Goal: Task Accomplishment & Management: Manage account settings

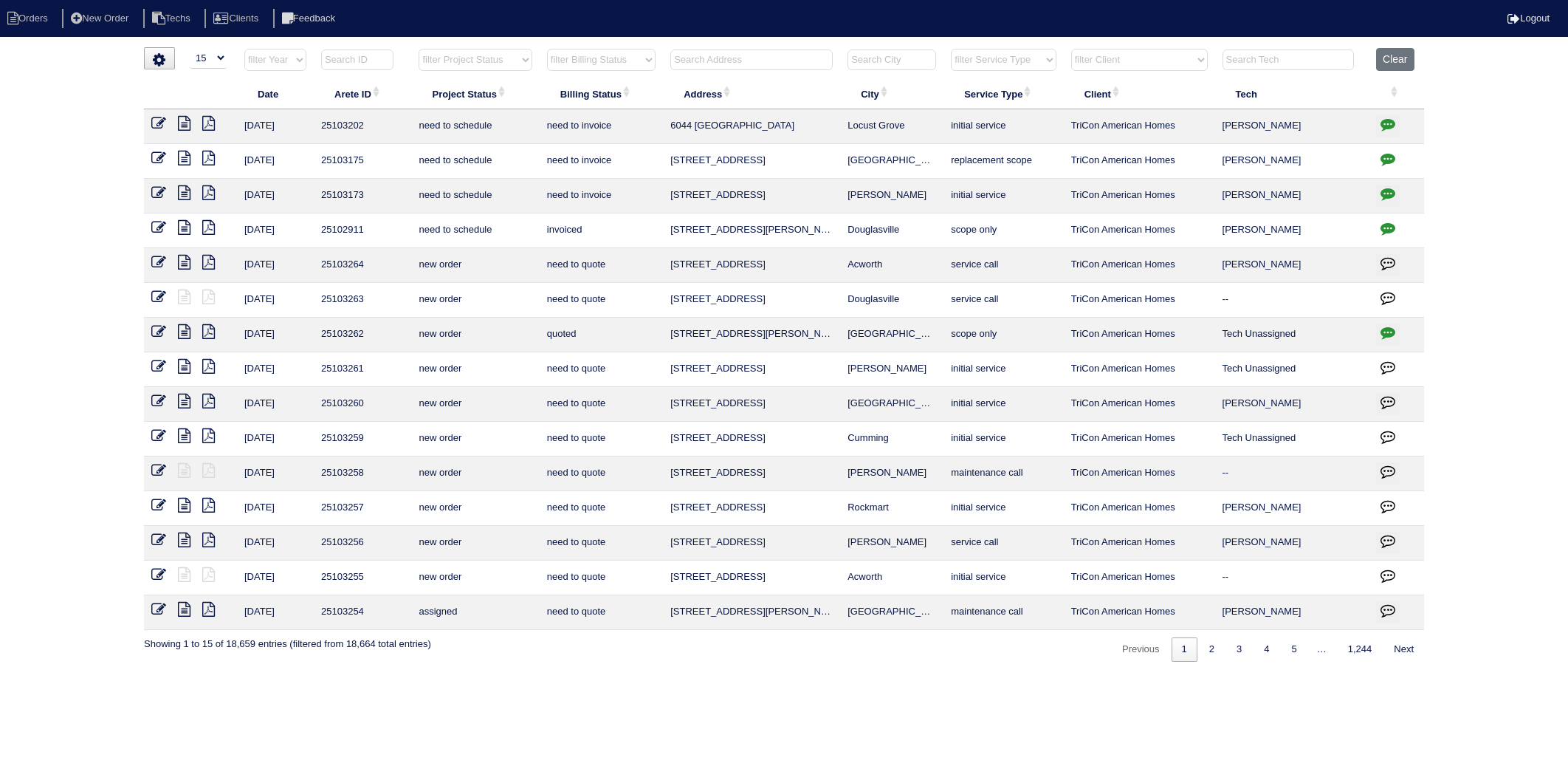
select select "15"
click at [762, 65] on input "text" at bounding box center [752, 60] width 162 height 21
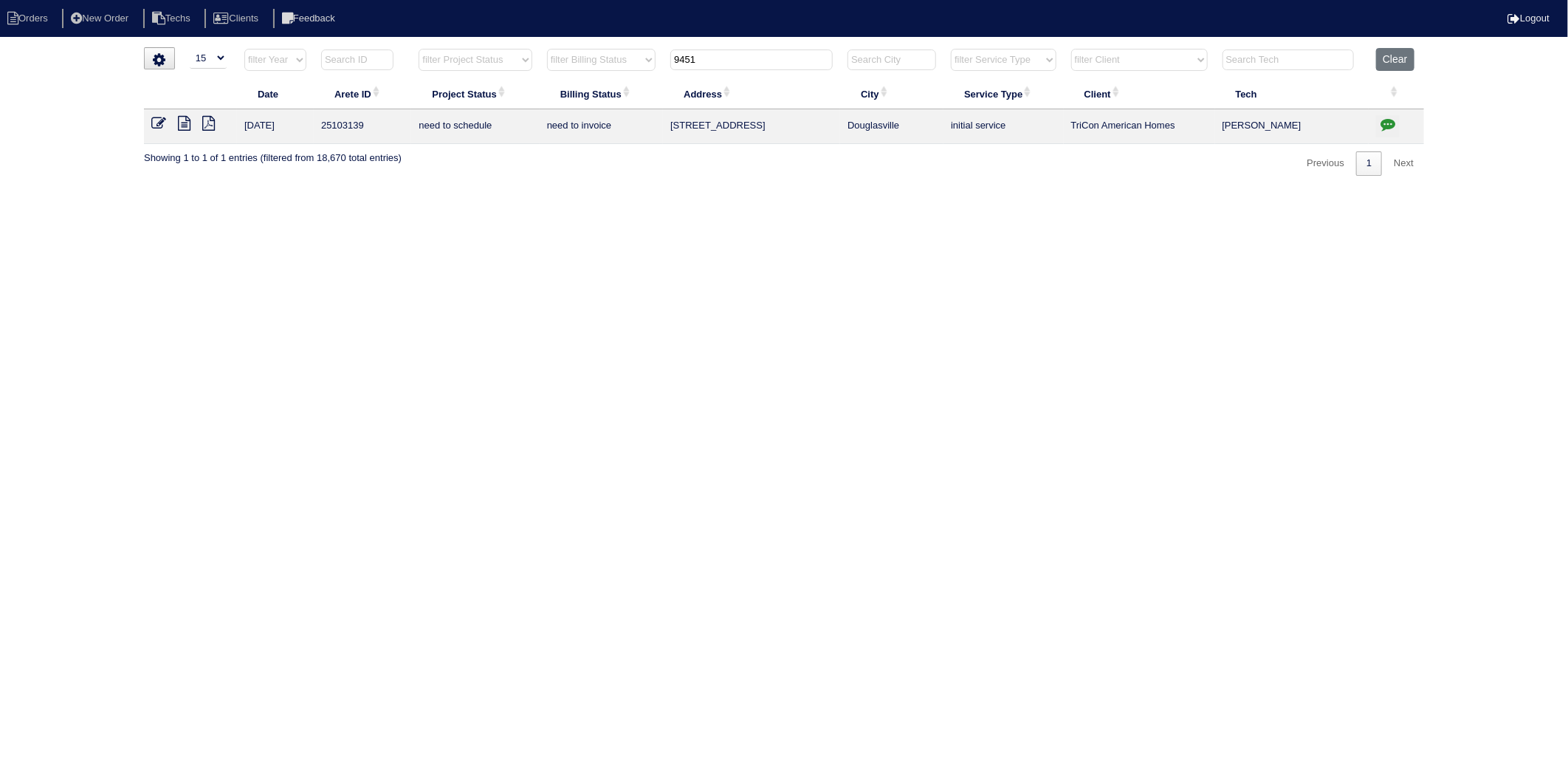
type input "9451"
click at [1391, 127] on icon "button" at bounding box center [1388, 123] width 15 height 15
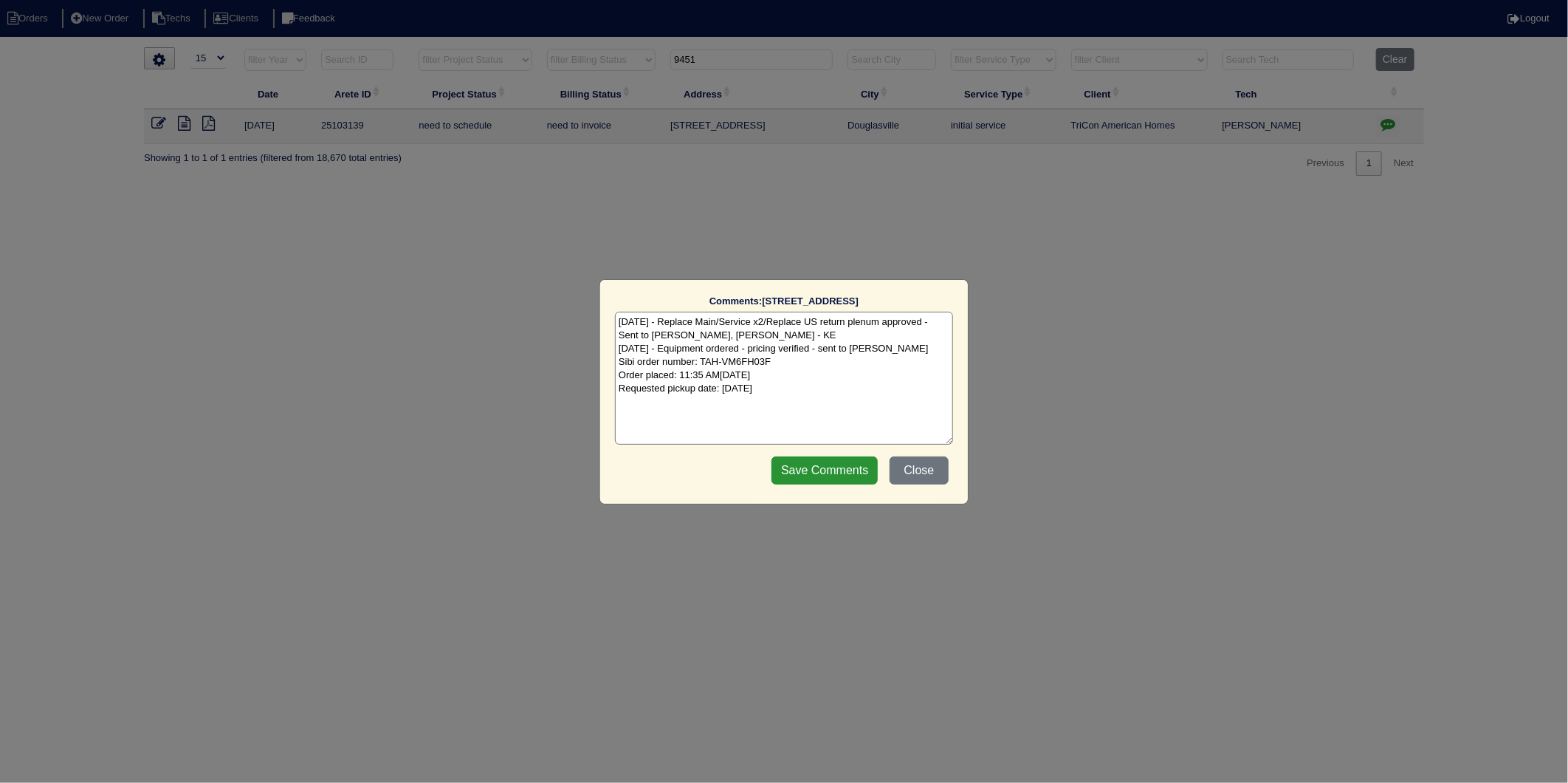
click at [832, 396] on textarea "9/2/25 - Replace Main/Service x2/Replace US return plenum approved - Sent to Da…" at bounding box center [784, 378] width 338 height 133
type textarea "9/2/25 - Replace Main/Service x2/Replace US return plenum approved - Sent to Da…"
click at [797, 473] on input "Save Comments" at bounding box center [825, 470] width 107 height 28
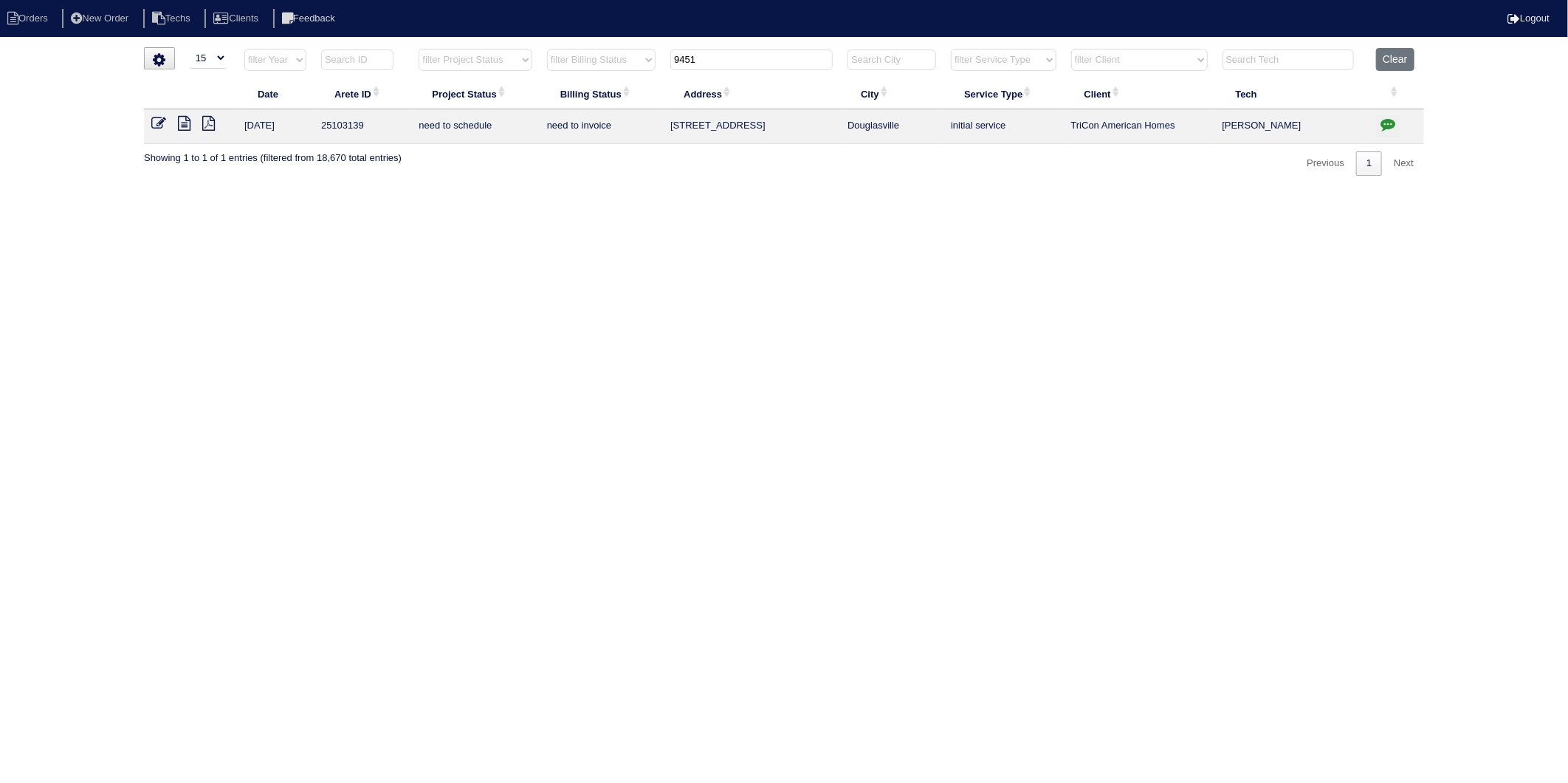
drag, startPoint x: 158, startPoint y: 123, endPoint x: 181, endPoint y: 115, distance: 24.4
click at [158, 123] on icon at bounding box center [158, 123] width 15 height 15
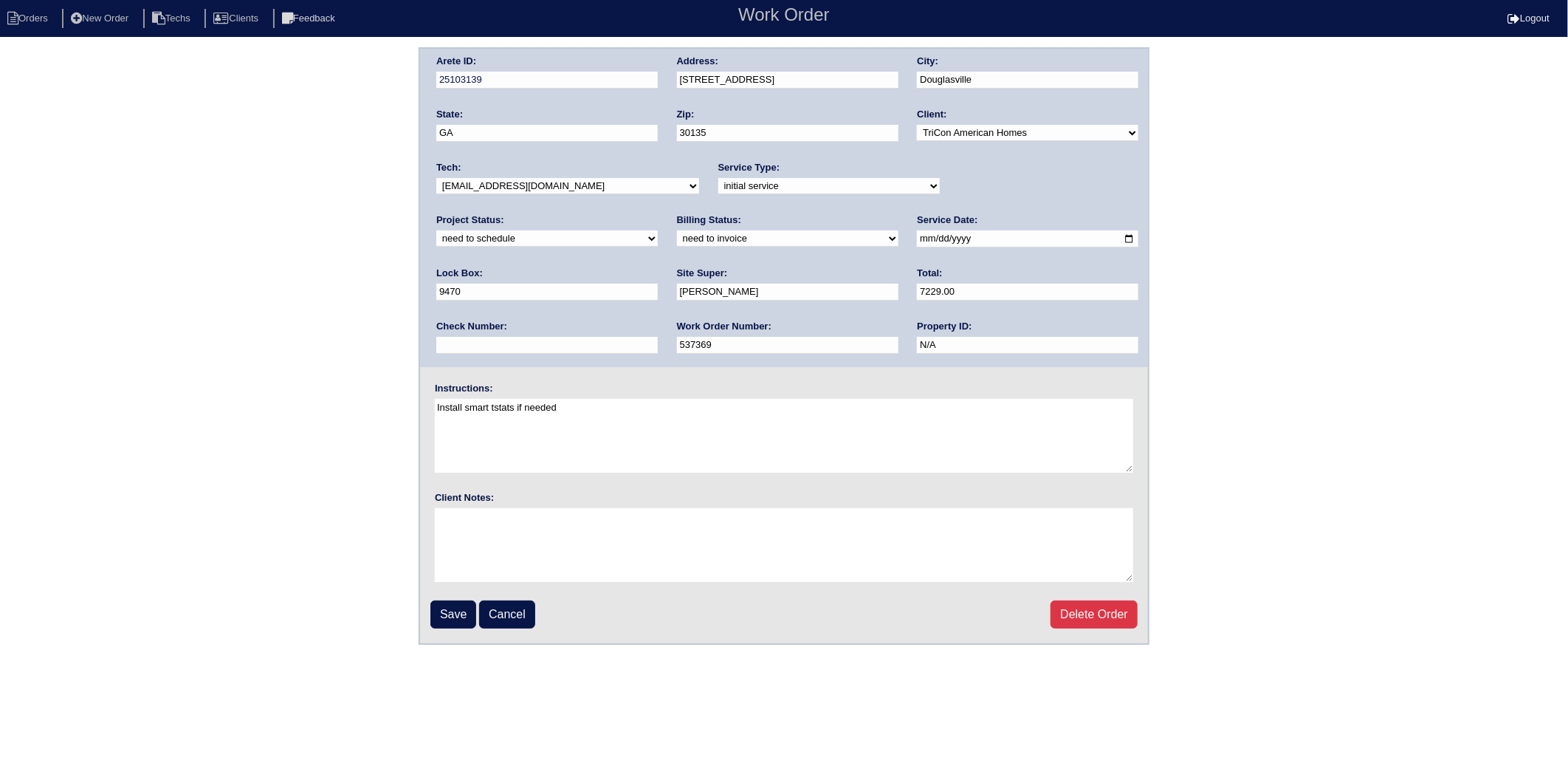
click at [658, 230] on select "new order assigned in progress field complete need to schedule admin review arc…" at bounding box center [547, 238] width 221 height 16
select select "completed"
click at [658, 230] on select "new order assigned in progress field complete need to schedule admin review arc…" at bounding box center [547, 238] width 221 height 16
click at [677, 242] on select "need to quote quoted need to invoice invoiced paid warranty purchase order need…" at bounding box center [788, 238] width 221 height 16
select select "invoiced"
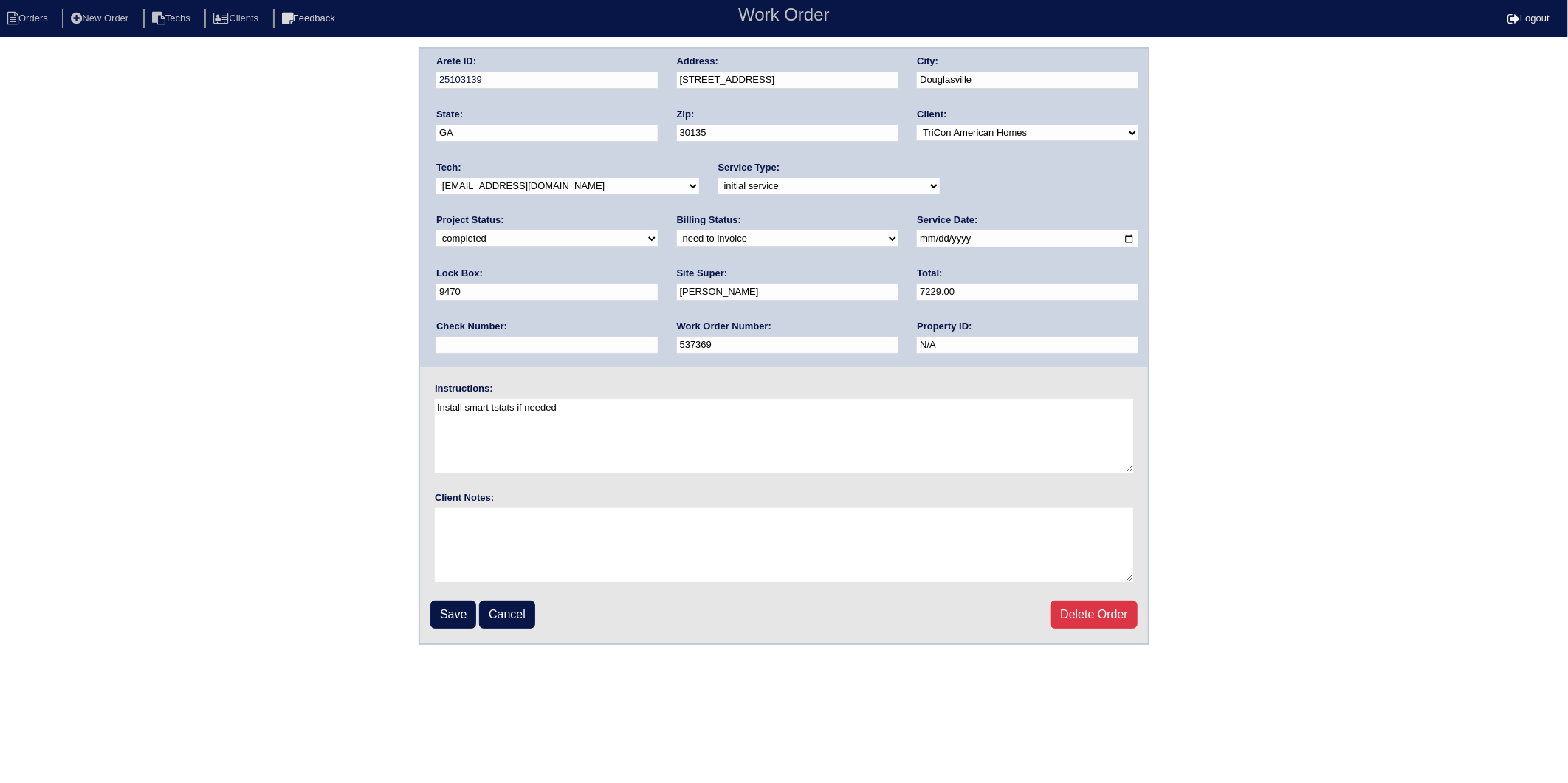
click at [677, 230] on select "need to quote quoted need to invoice invoiced paid warranty purchase order need…" at bounding box center [788, 238] width 221 height 16
click at [461, 613] on input "Save" at bounding box center [453, 614] width 45 height 28
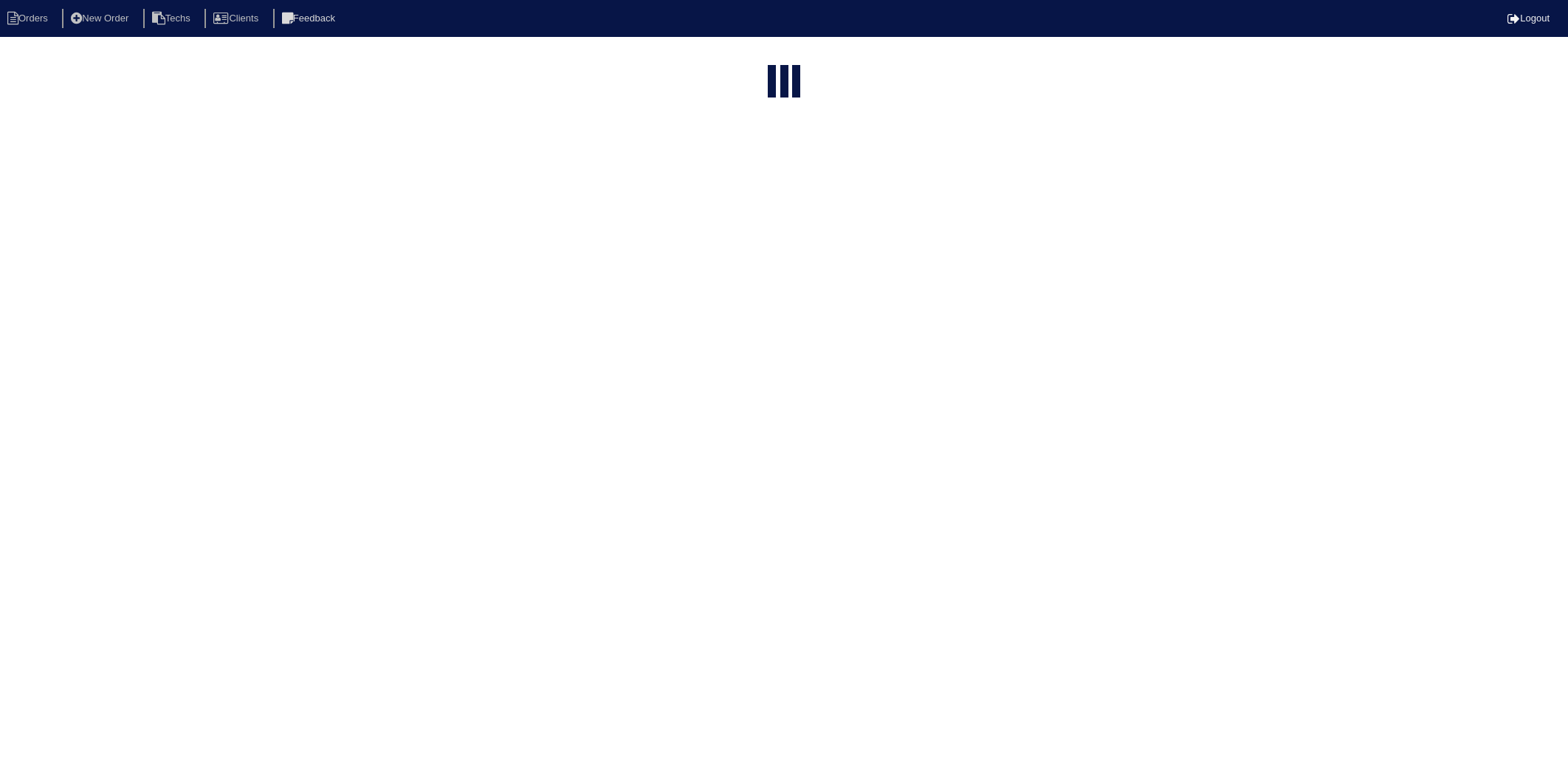
select select "15"
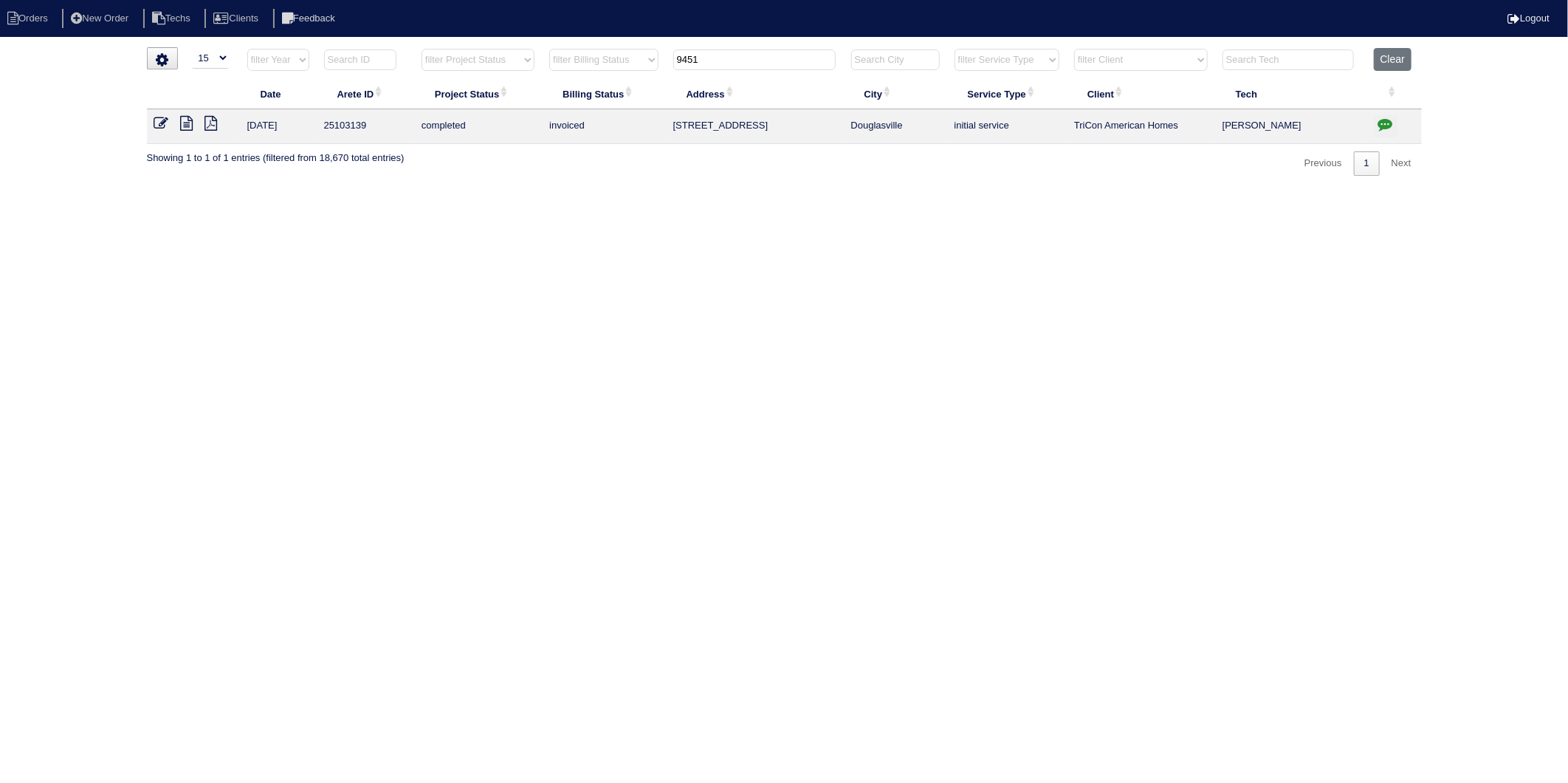
click at [183, 123] on icon at bounding box center [187, 123] width 13 height 15
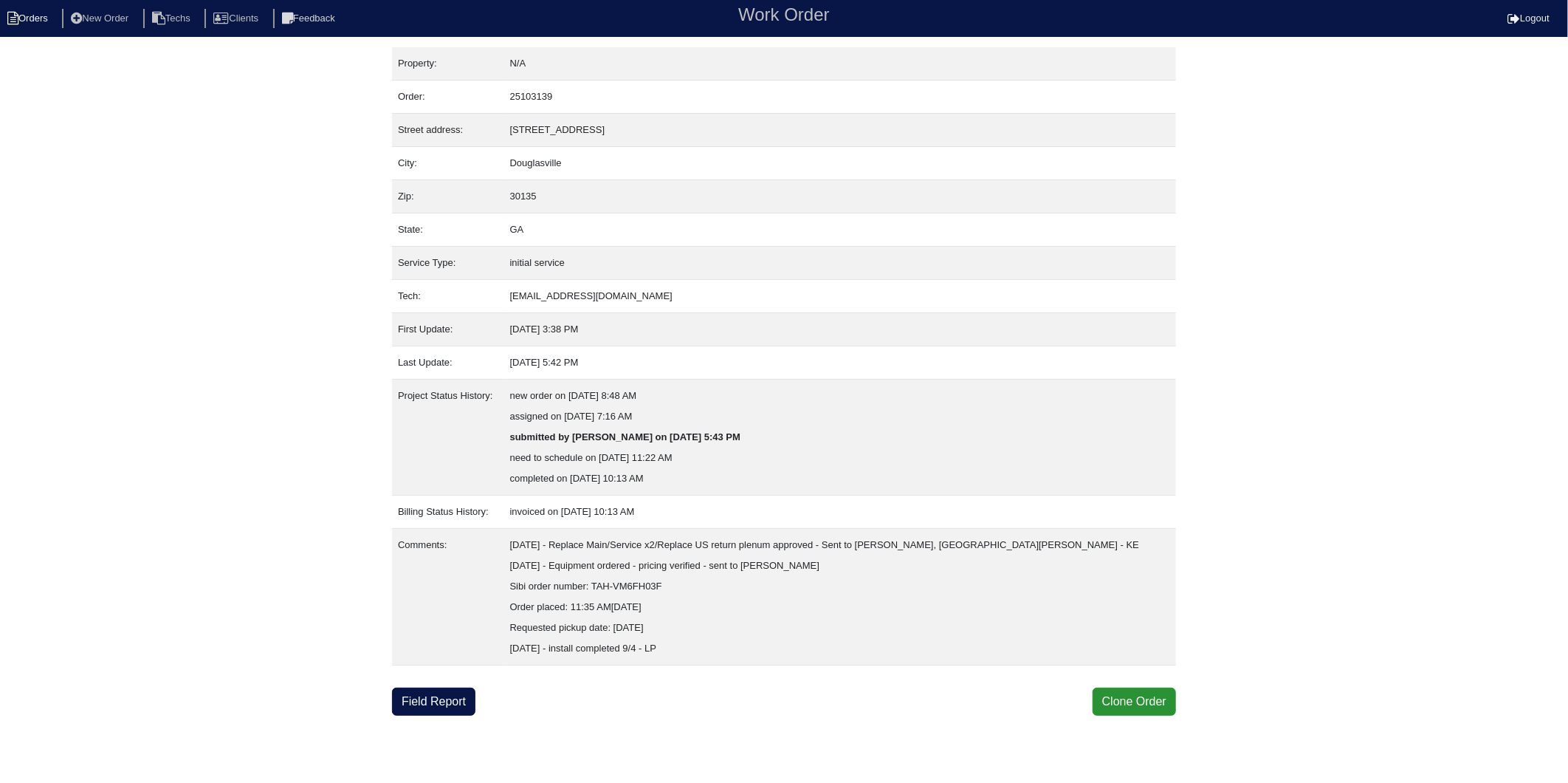
click at [30, 24] on li "Orders" at bounding box center [29, 18] width 60 height 20
select select "15"
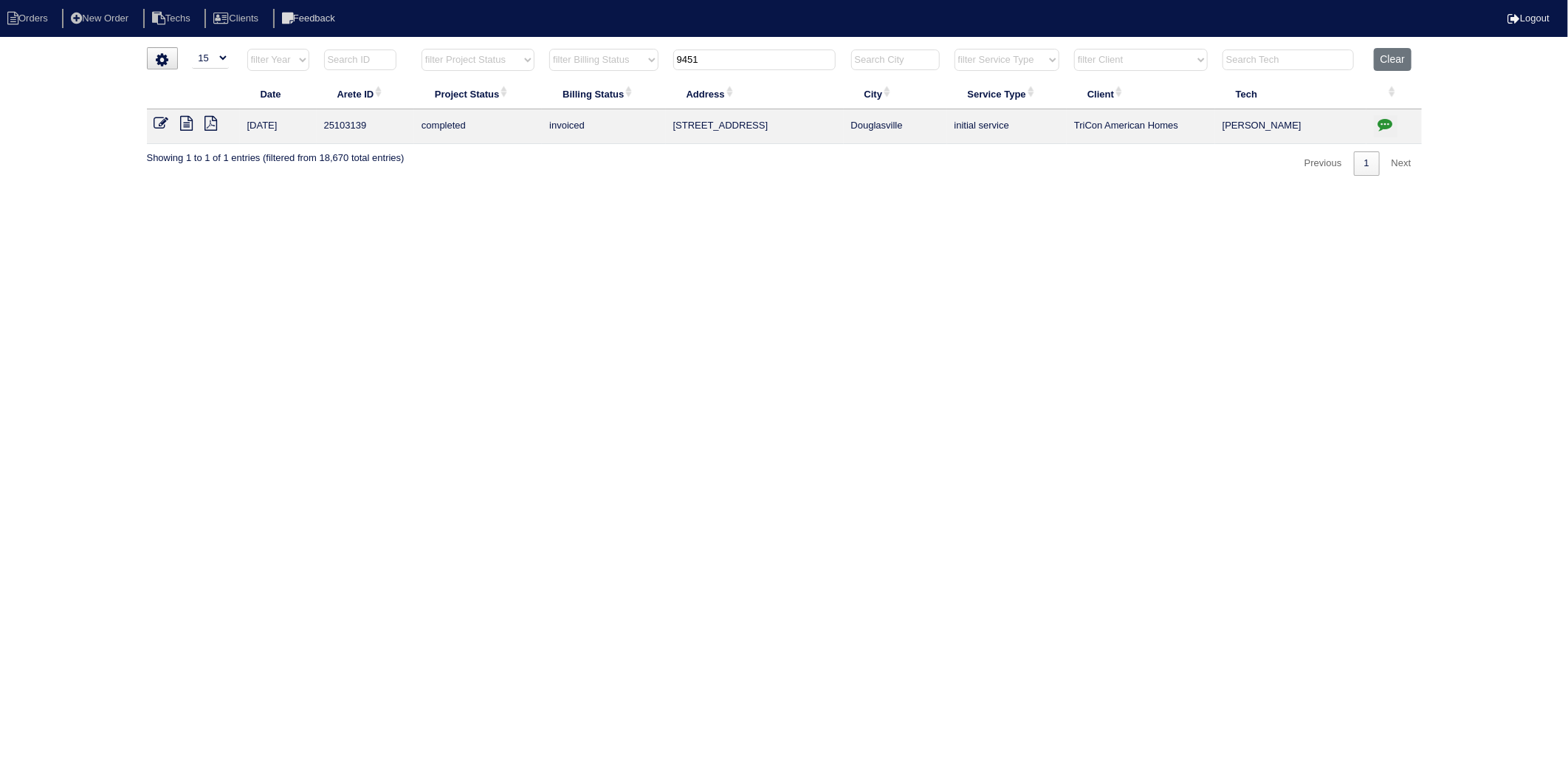
drag, startPoint x: 714, startPoint y: 61, endPoint x: 518, endPoint y: 142, distance: 212.1
click at [501, 115] on table "Date Arete ID Project Status Billing Status Address City Service Type Client Te…" at bounding box center [784, 96] width 1275 height 96
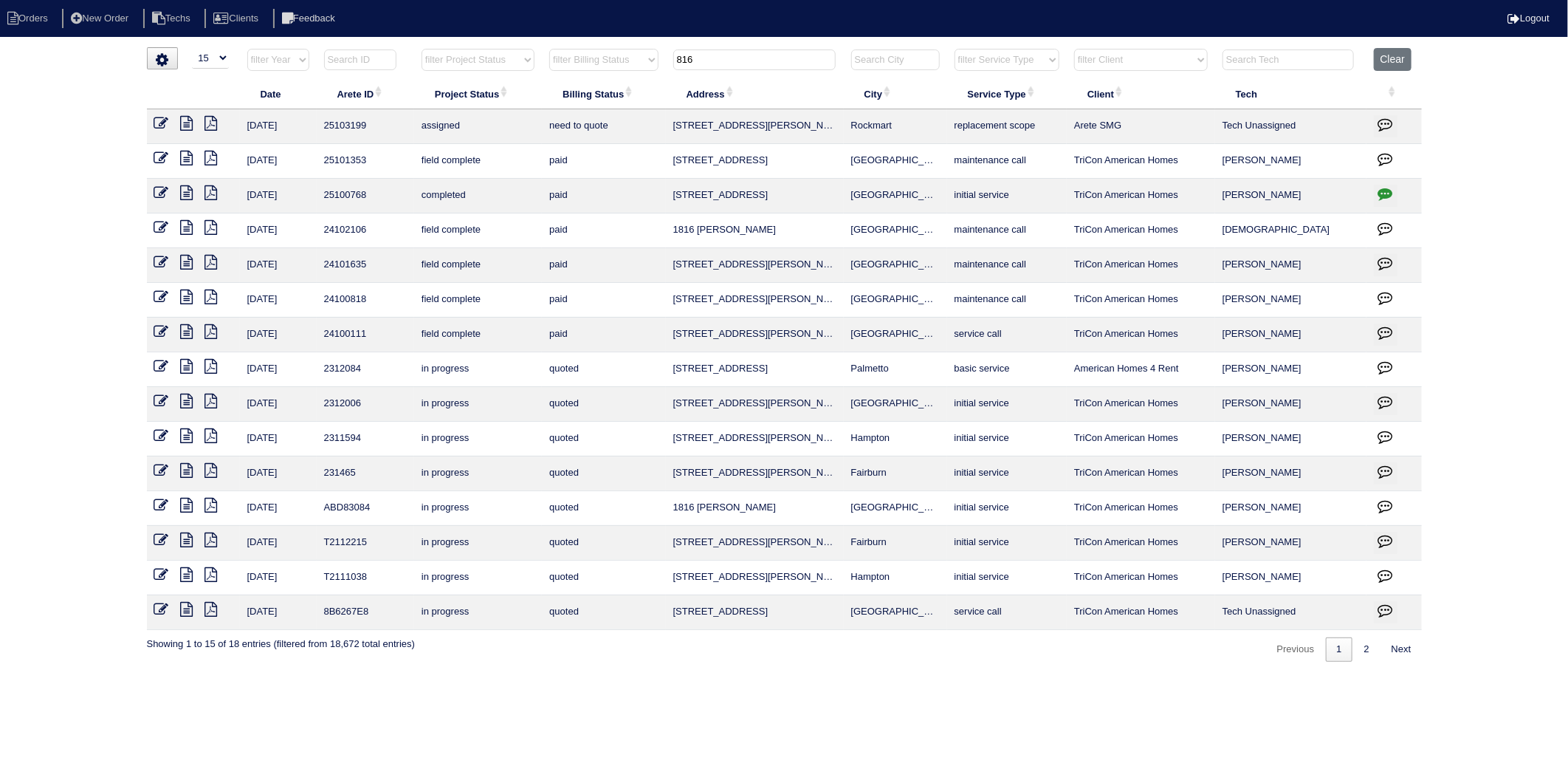
type input "816"
click at [188, 127] on icon at bounding box center [187, 123] width 13 height 15
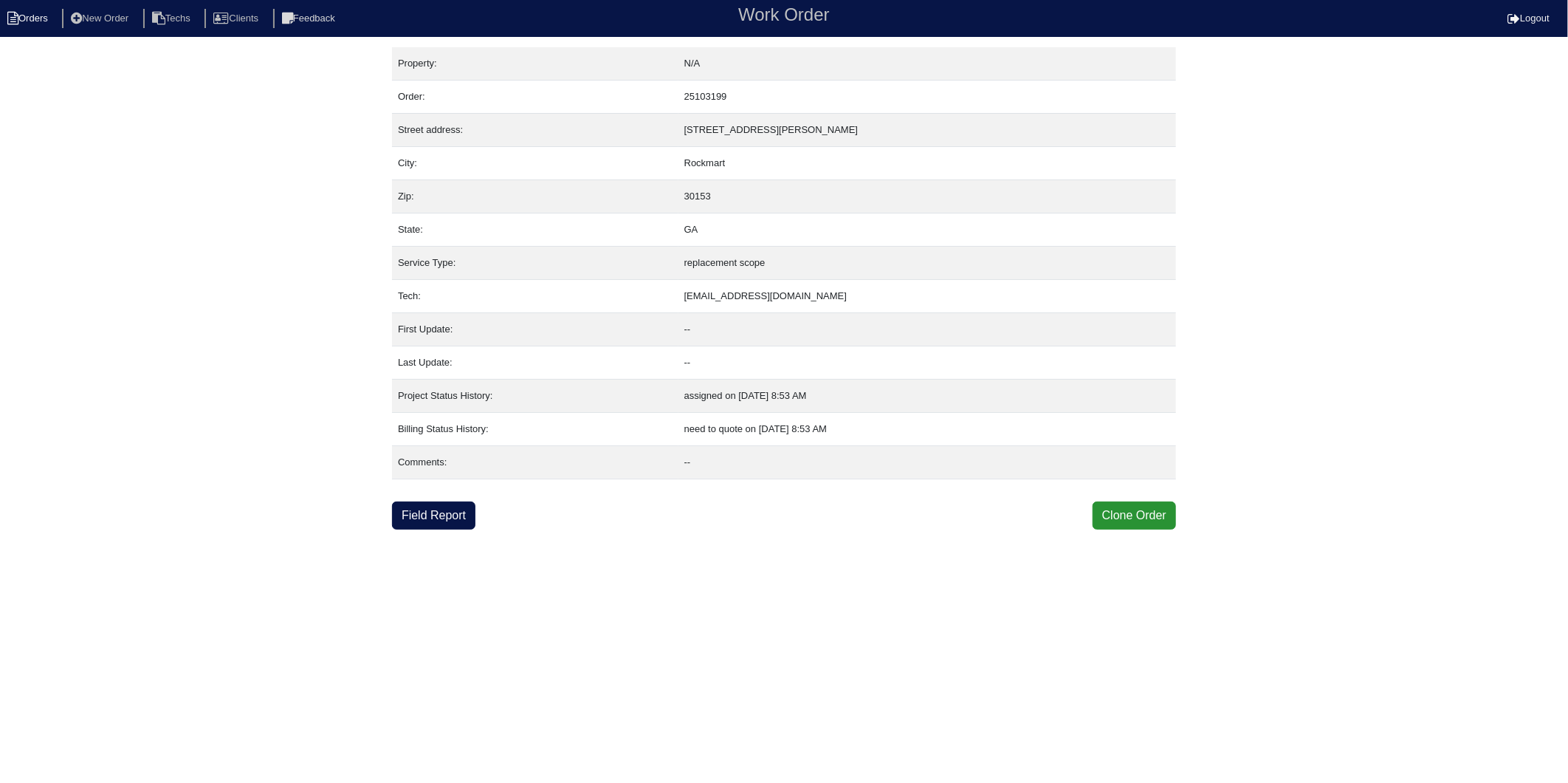
click at [38, 14] on li "Orders" at bounding box center [29, 18] width 60 height 20
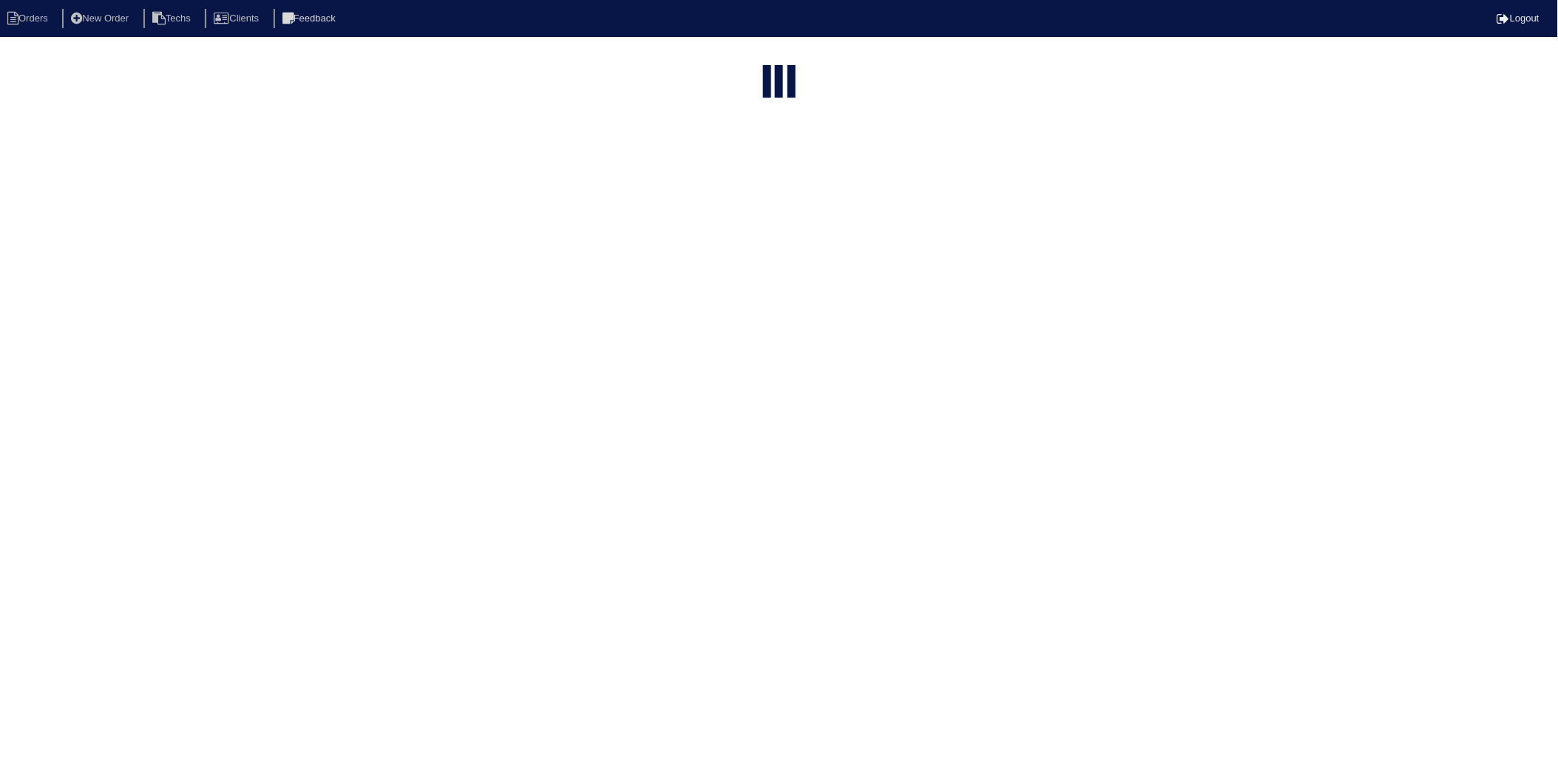
select select "15"
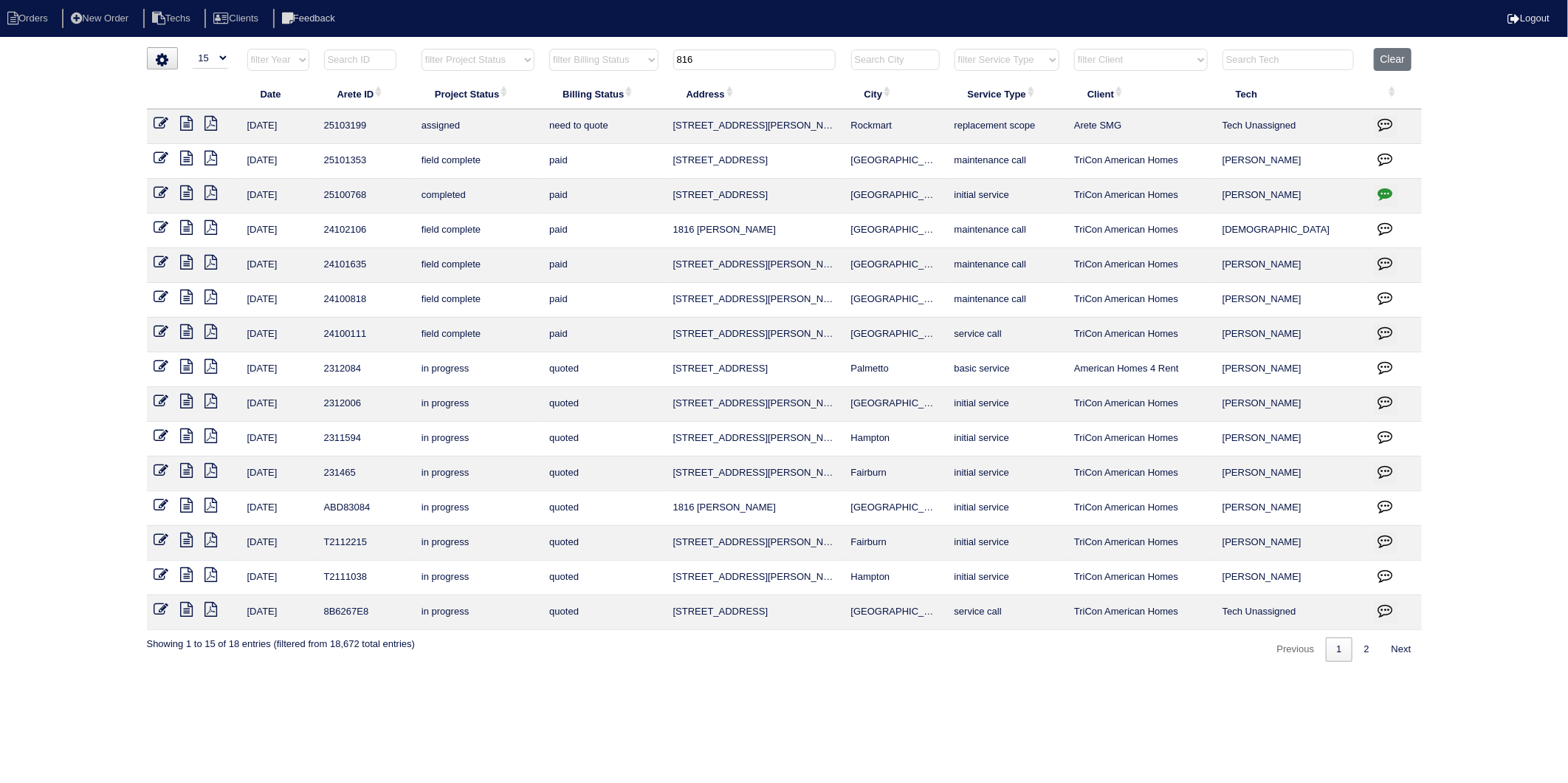
click at [1388, 121] on icon "button" at bounding box center [1386, 123] width 15 height 15
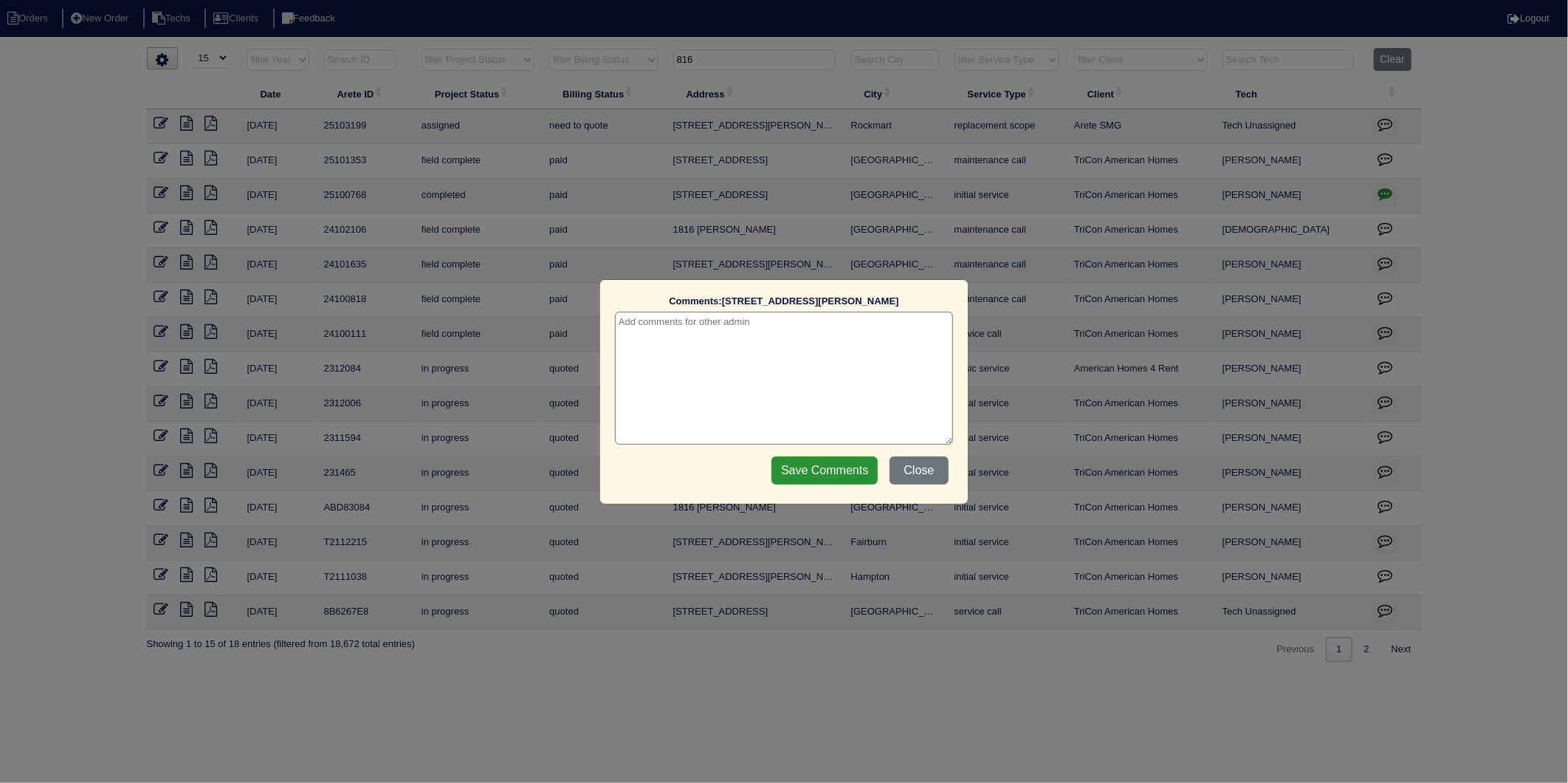
click at [772, 322] on textarea at bounding box center [784, 378] width 338 height 133
type textarea "9/5/25 - Install completed 9/4 - LP"
click at [819, 477] on input "Save Comments" at bounding box center [825, 470] width 107 height 28
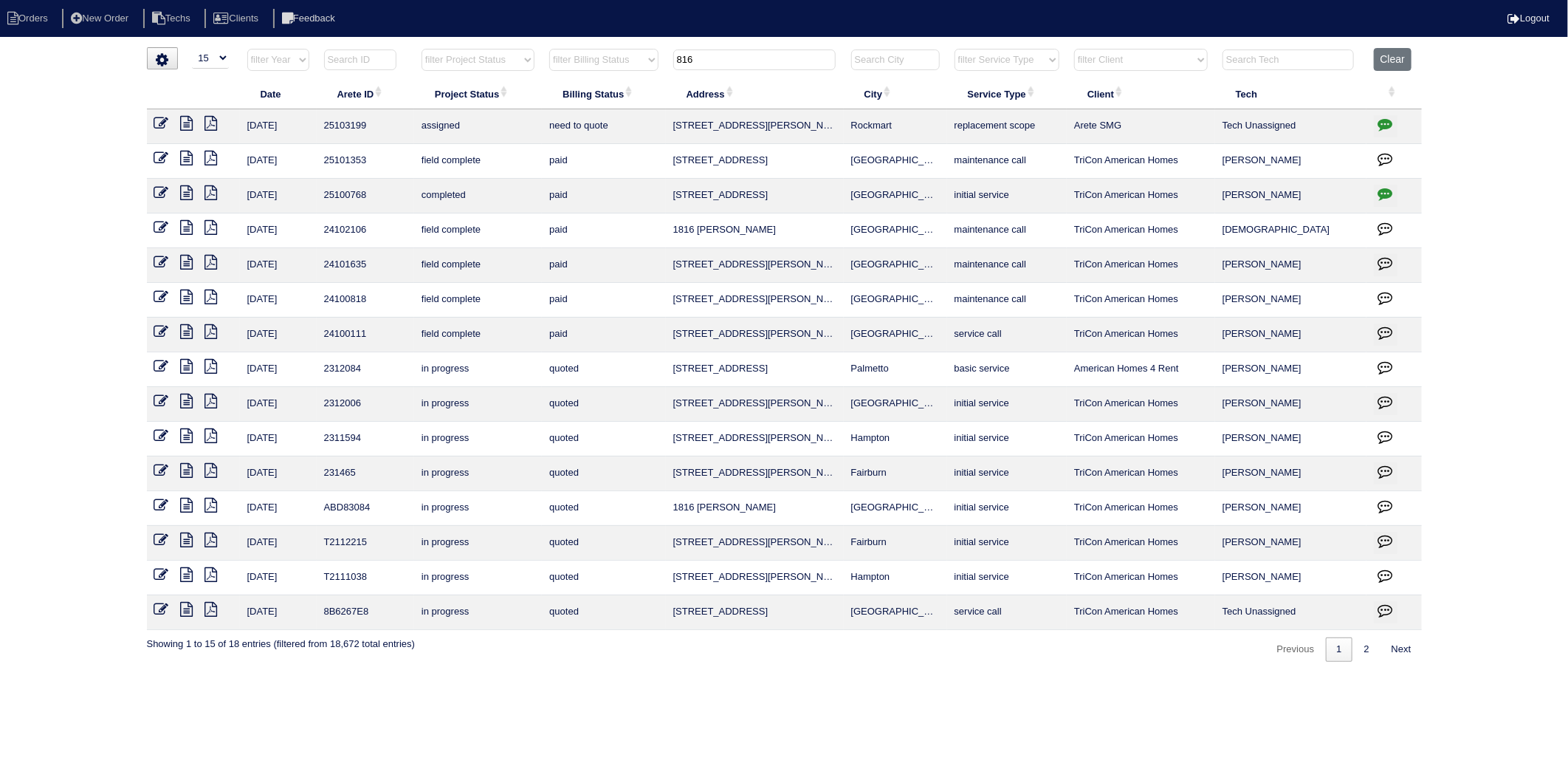
click at [160, 123] on icon at bounding box center [162, 123] width 15 height 15
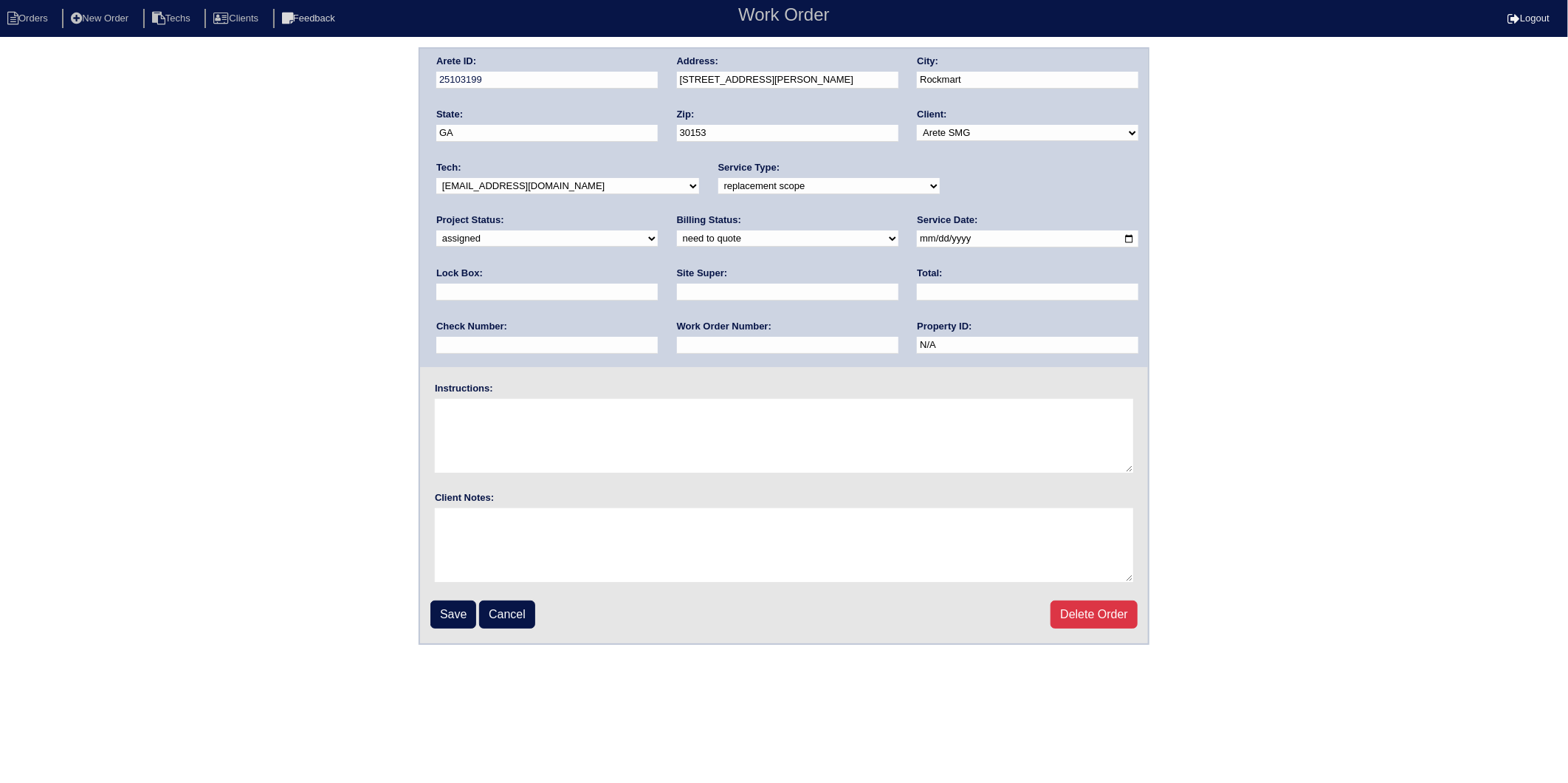
click at [917, 291] on input "text" at bounding box center [1027, 292] width 221 height 17
type input "6750"
click at [658, 230] on select "new order assigned in progress field complete need to schedule admin review arc…" at bounding box center [547, 238] width 221 height 16
select select "completed"
click at [658, 230] on select "new order assigned in progress field complete need to schedule admin review arc…" at bounding box center [547, 238] width 221 height 16
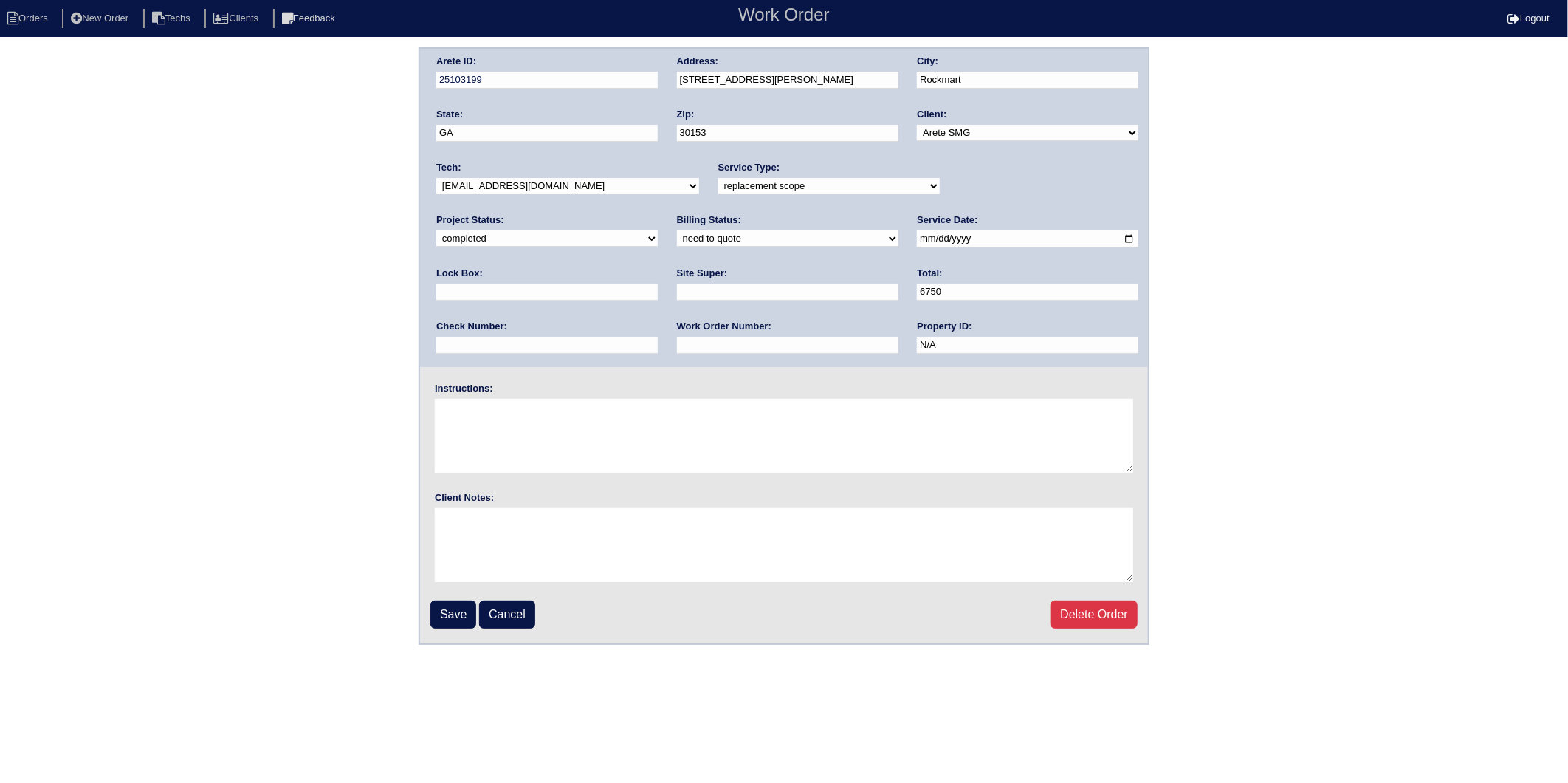
click at [677, 241] on select "need to quote quoted need to invoice invoiced paid warranty purchase order need…" at bounding box center [788, 238] width 221 height 16
click at [677, 230] on select "need to quote quoted need to invoice invoiced paid warranty purchase order need…" at bounding box center [788, 238] width 221 height 16
click at [677, 240] on select "need to quote quoted need to invoice invoiced paid warranty purchase order need…" at bounding box center [788, 238] width 221 height 16
select select "need to invoice"
click at [677, 230] on select "need to quote quoted need to invoice invoiced paid warranty purchase order need…" at bounding box center [788, 238] width 221 height 16
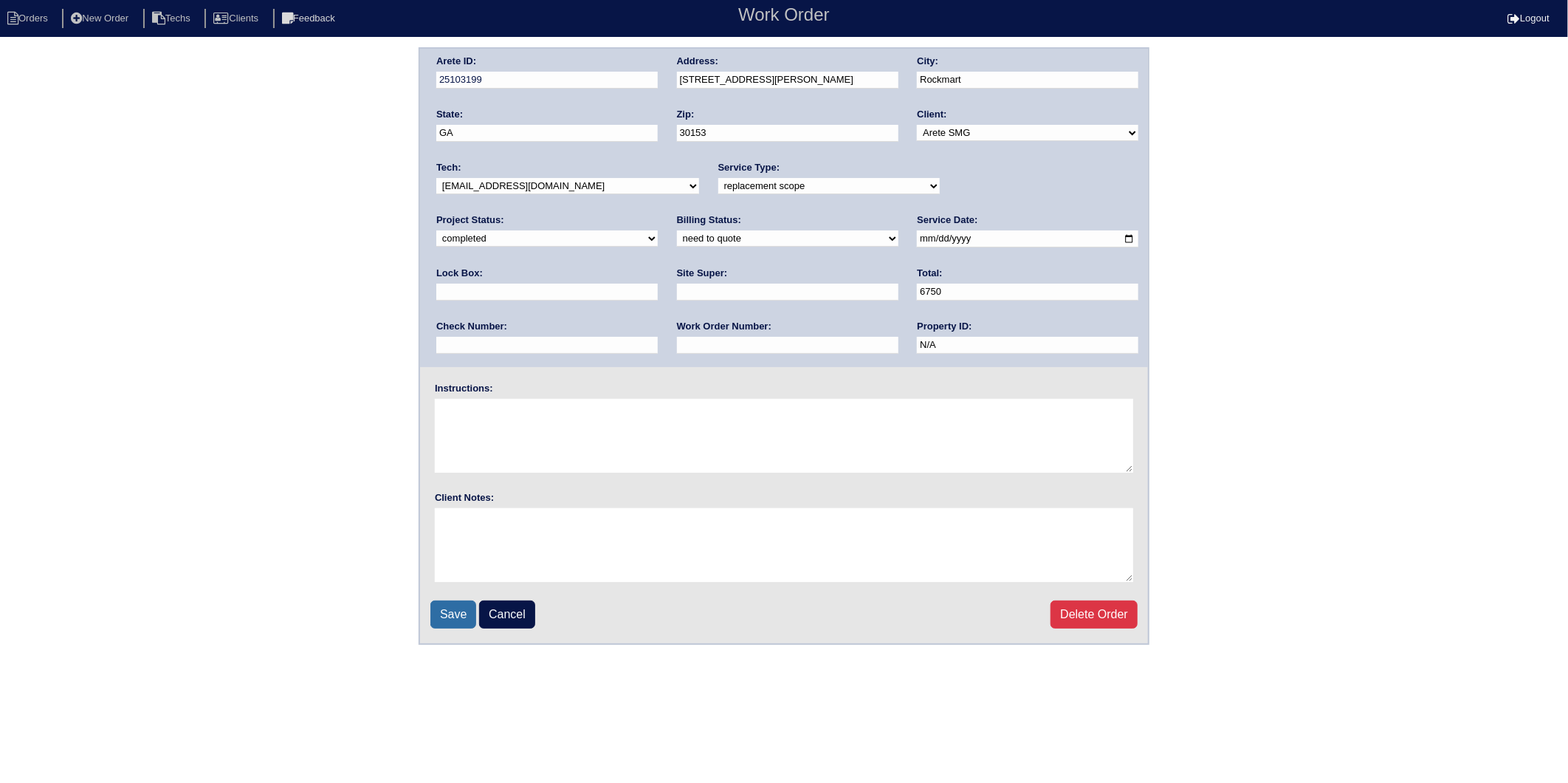
click at [447, 614] on input "Save" at bounding box center [453, 614] width 45 height 28
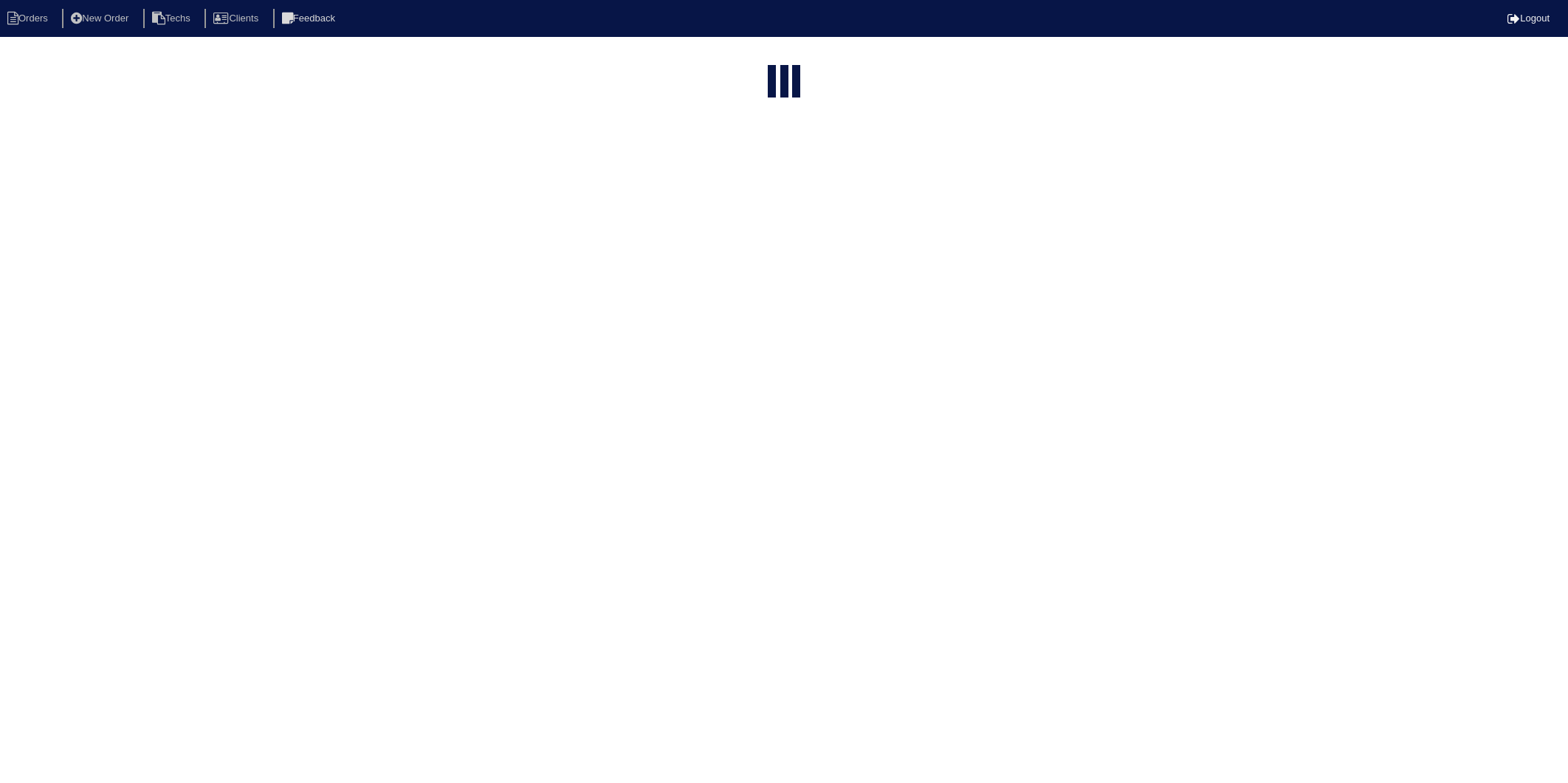
select select "15"
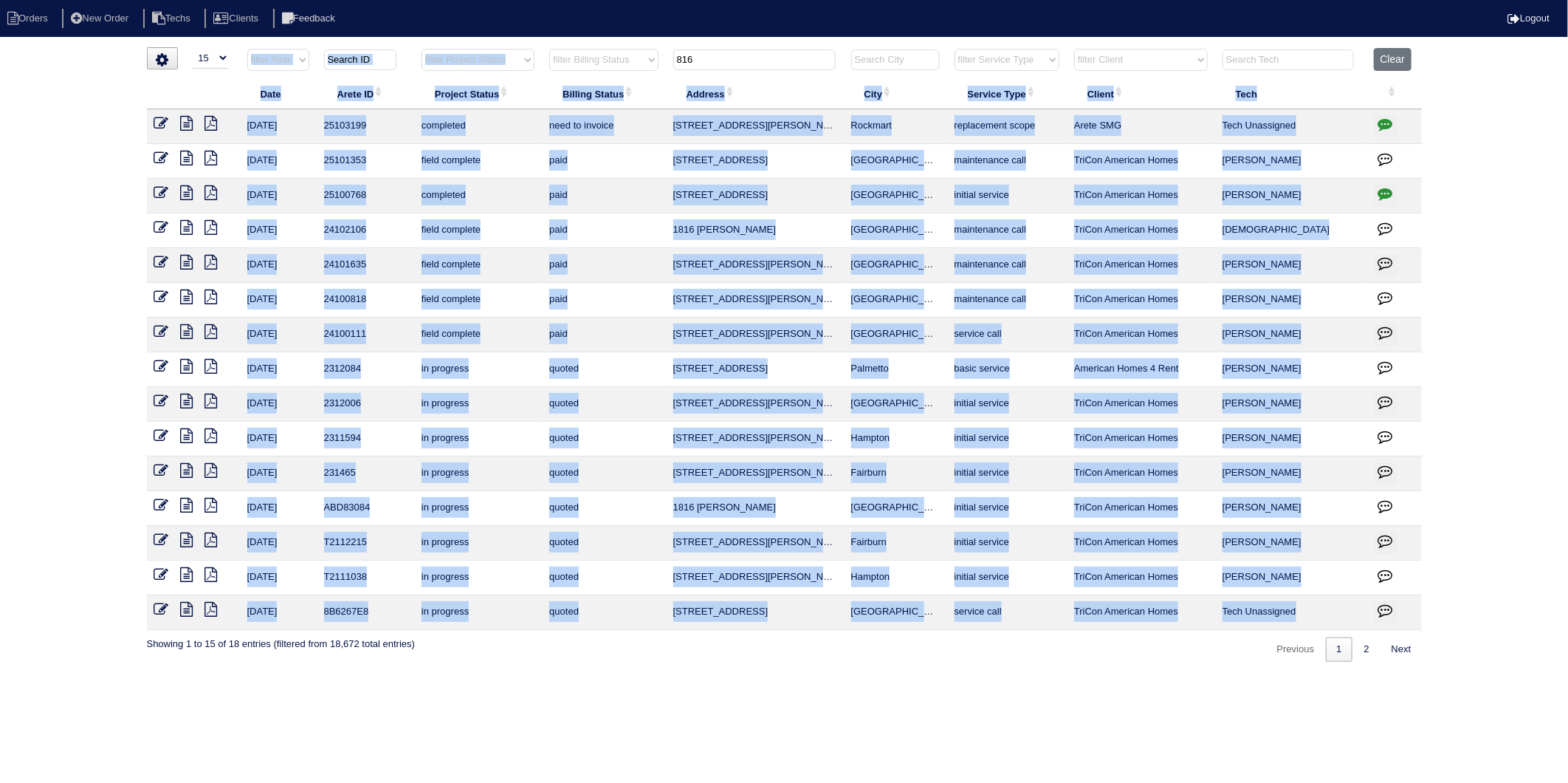
drag, startPoint x: 707, startPoint y: 46, endPoint x: 615, endPoint y: 69, distance: 94.8
click at [615, 69] on div "▼ 10 15 25 50 200 500 Search: Date Arete ID Project Status Billing Status Addre…" at bounding box center [784, 354] width 1275 height 614
drag, startPoint x: 615, startPoint y: 69, endPoint x: 632, endPoint y: 193, distance: 125.2
click at [547, 114] on td "need to invoice" at bounding box center [604, 127] width 123 height 35
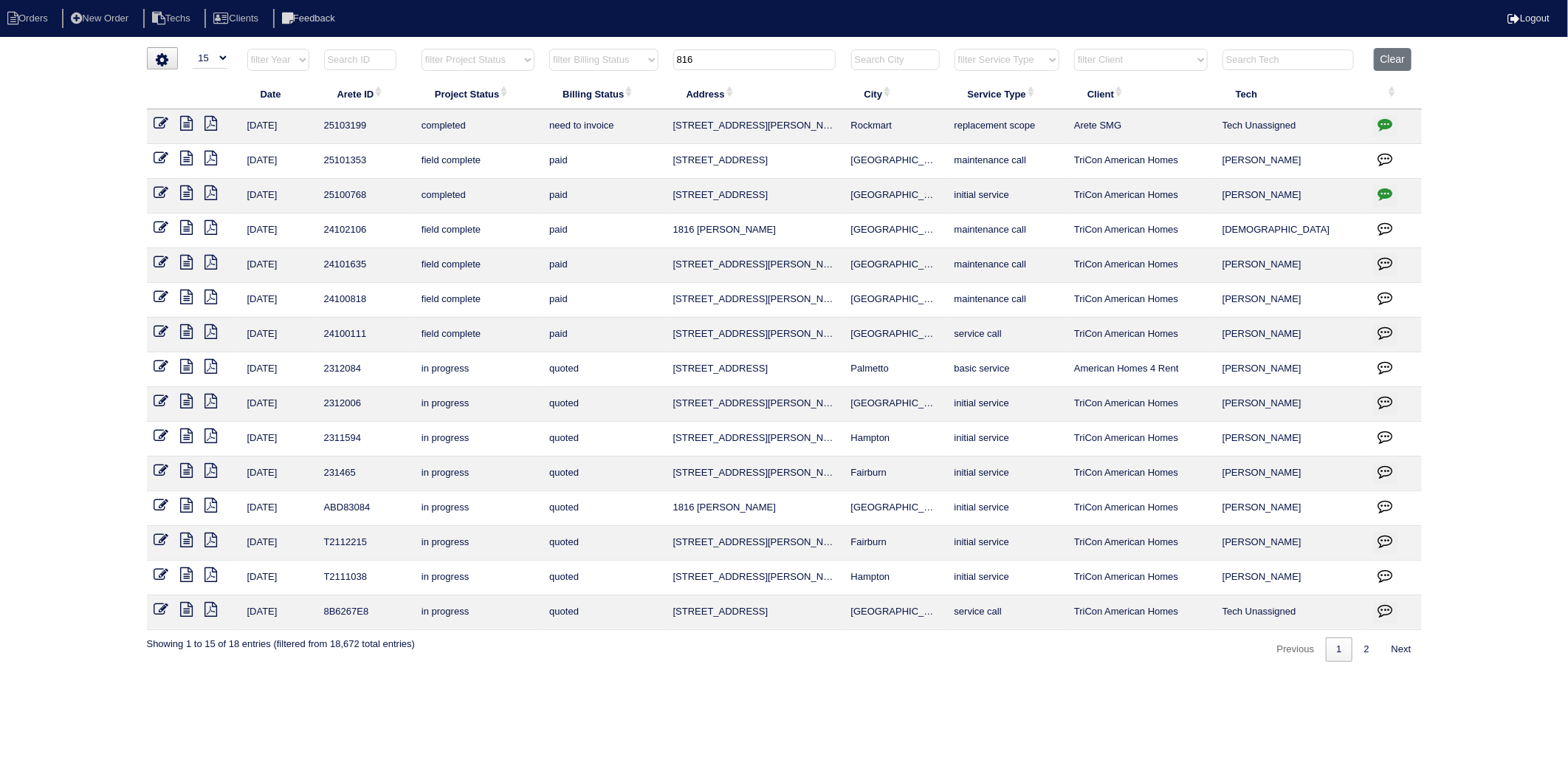
drag, startPoint x: 714, startPoint y: 65, endPoint x: 626, endPoint y: 76, distance: 88.7
click at [626, 76] on tr "filter Year -- Any Year -- 2025 2024 2023 2022 2021 2020 2019 filter Project St…" at bounding box center [784, 63] width 1275 height 30
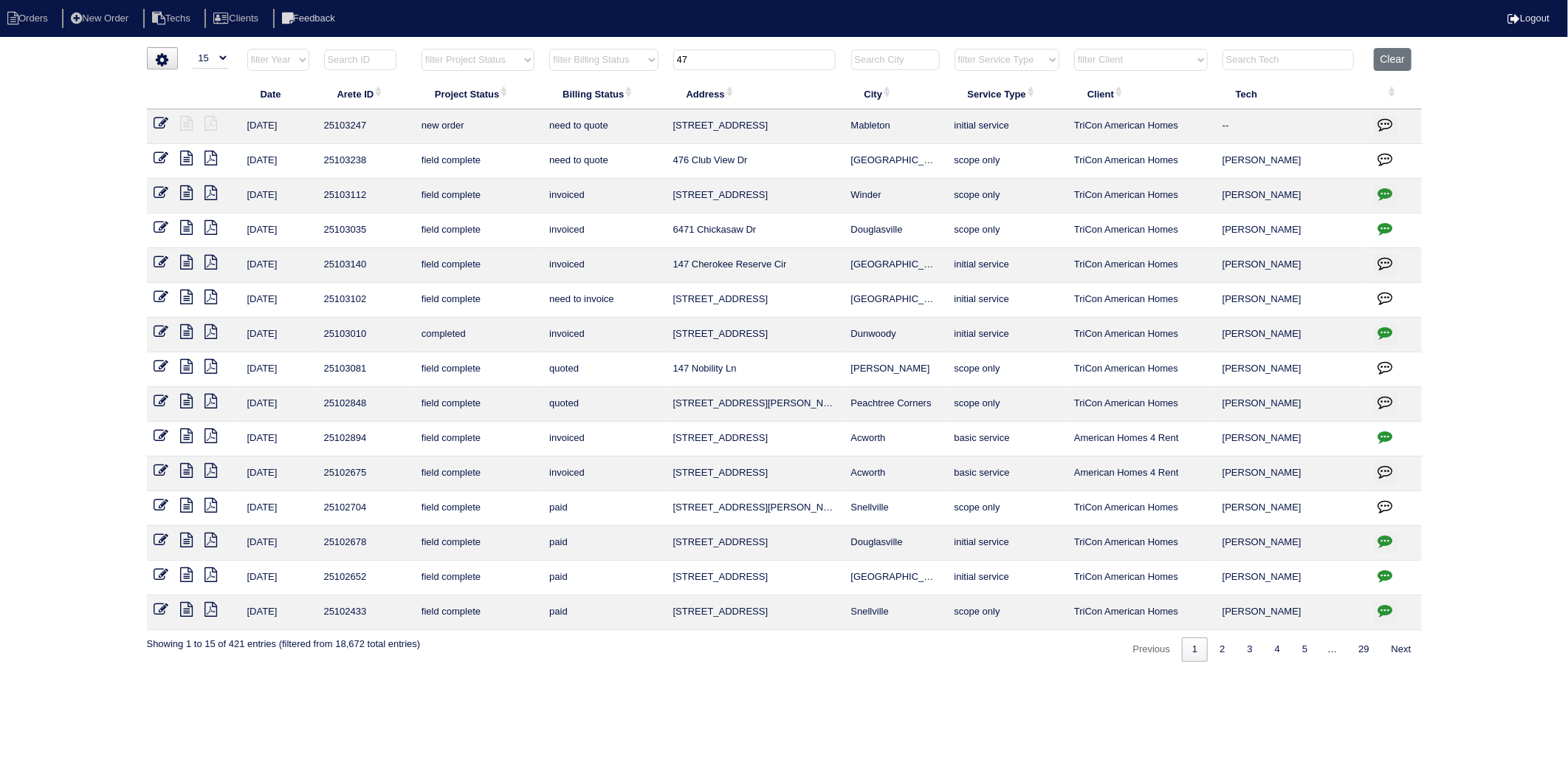
type input "47"
click at [161, 299] on icon at bounding box center [162, 296] width 15 height 15
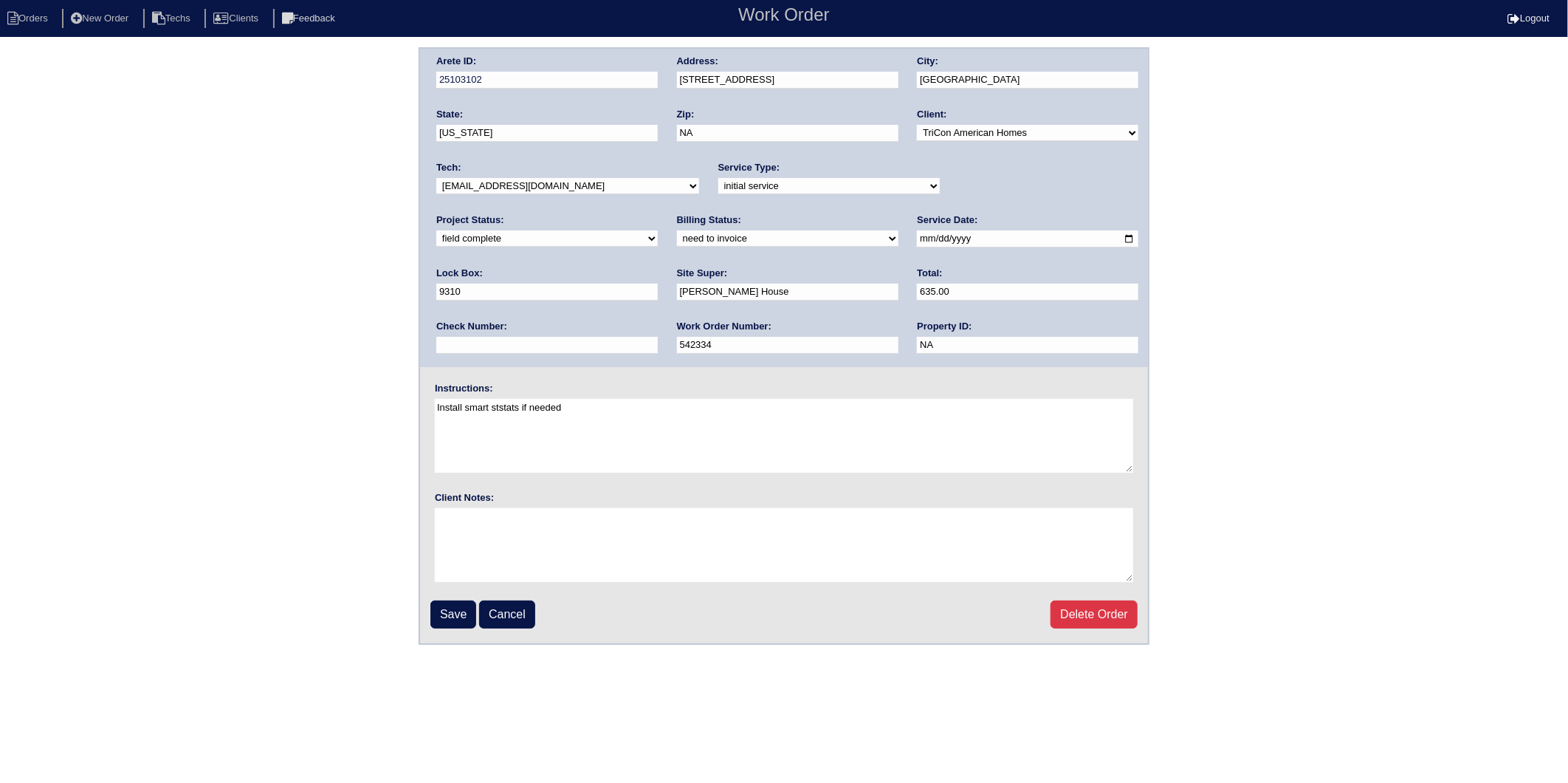
click at [677, 235] on select "need to quote quoted need to invoice invoiced paid warranty purchase order need…" at bounding box center [788, 238] width 221 height 16
select select "invoiced"
click at [677, 230] on select "need to quote quoted need to invoice invoiced paid warranty purchase order need…" at bounding box center [788, 238] width 221 height 16
drag, startPoint x: 448, startPoint y: 613, endPoint x: 45, endPoint y: 652, distance: 404.9
click at [440, 611] on input "Save" at bounding box center [453, 614] width 45 height 28
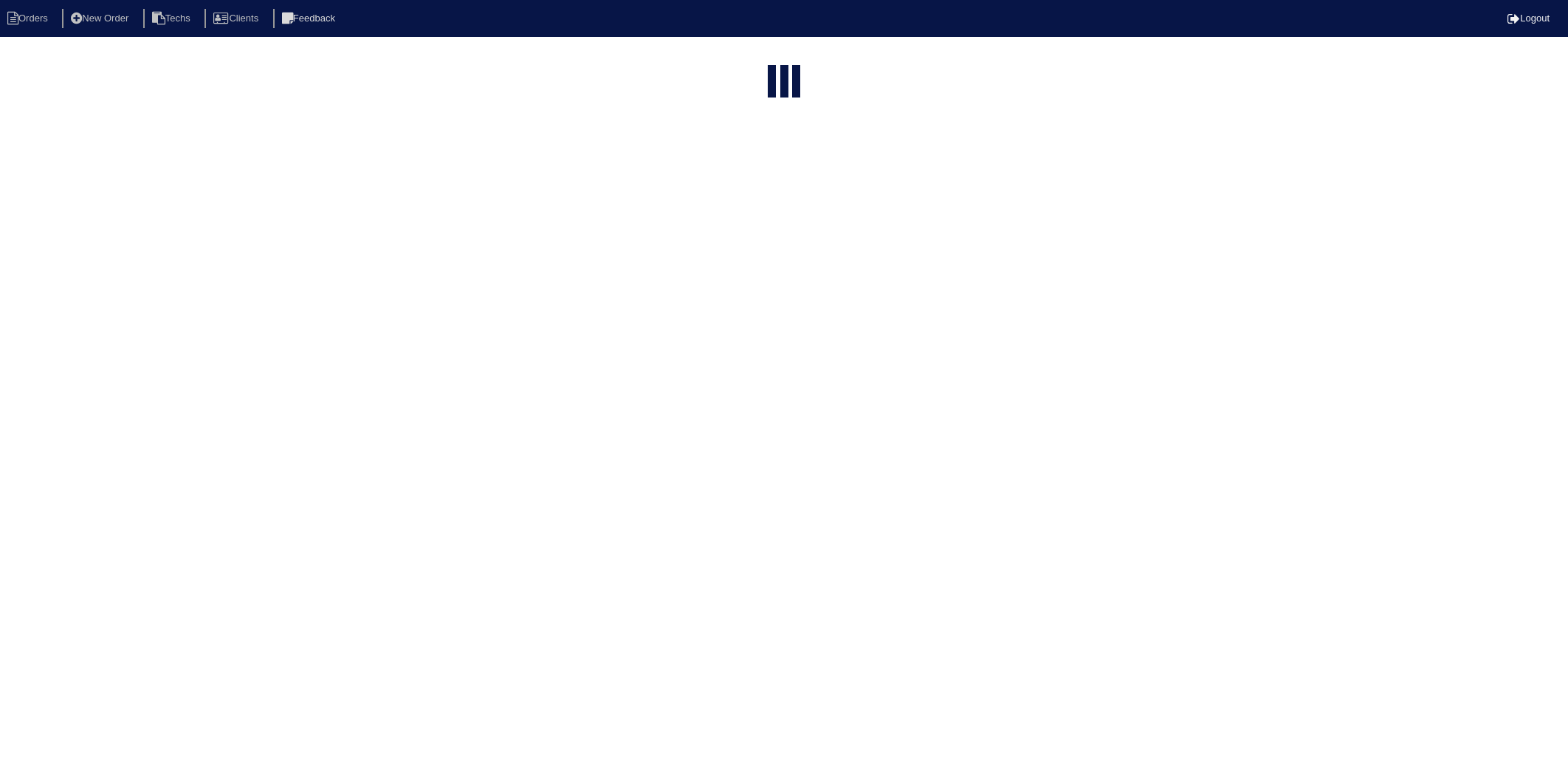
select select "15"
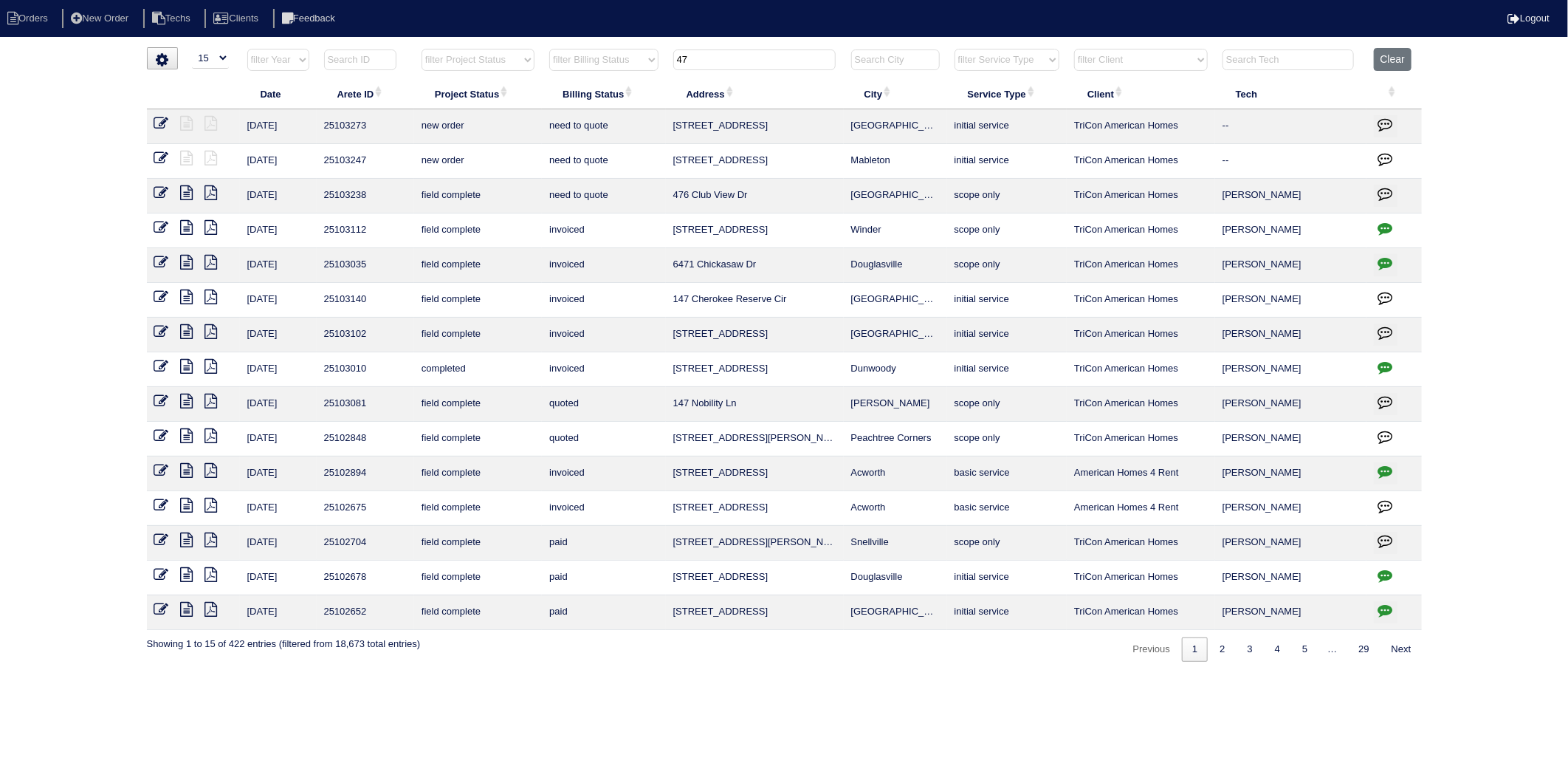
drag, startPoint x: 709, startPoint y: 69, endPoint x: 595, endPoint y: 76, distance: 114.2
click at [595, 76] on tr "filter Year -- Any Year -- 2025 2024 2023 2022 2021 2020 2019 filter Project St…" at bounding box center [784, 63] width 1275 height 30
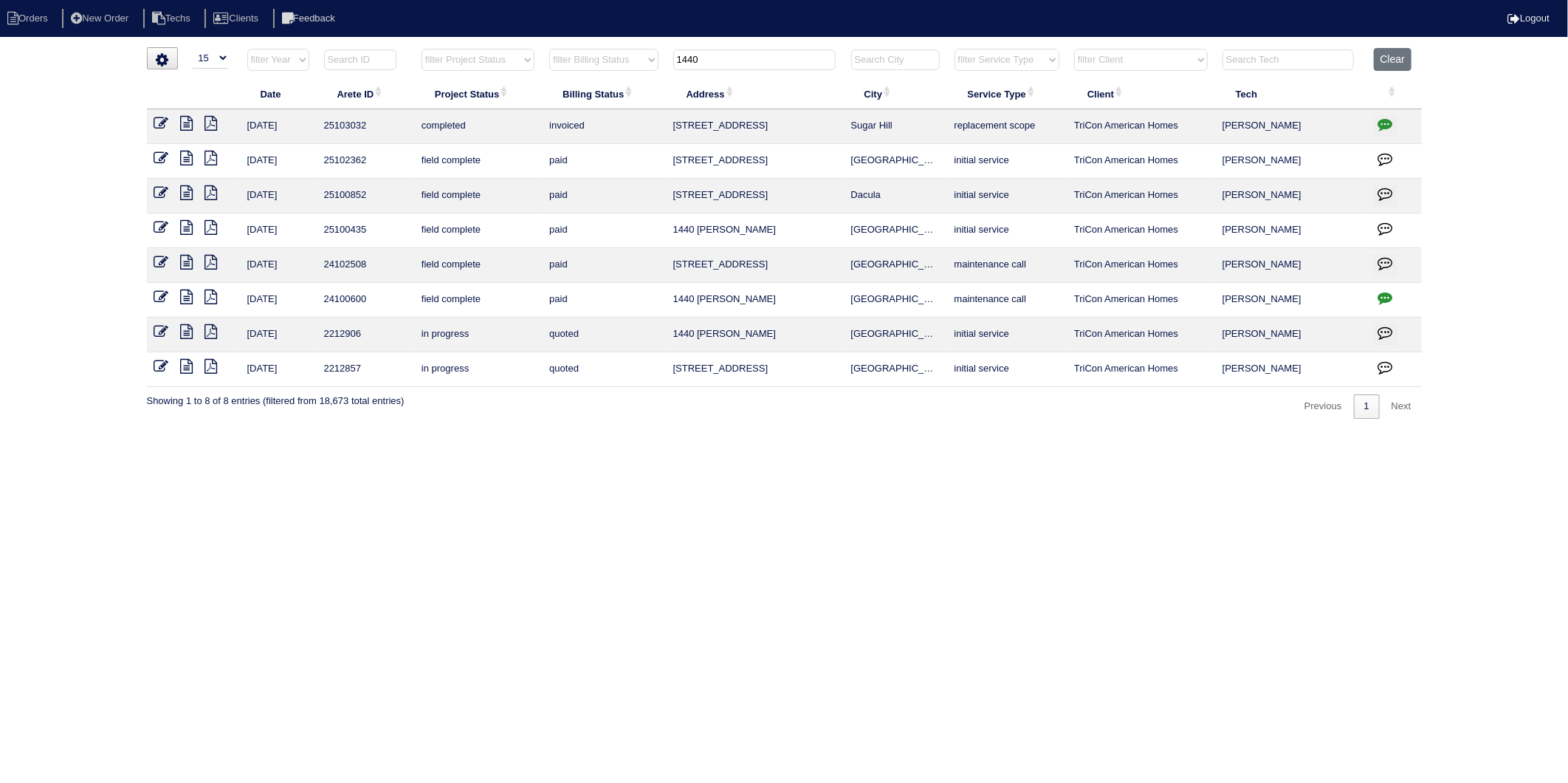
drag, startPoint x: 710, startPoint y: 59, endPoint x: 643, endPoint y: 64, distance: 67.2
click at [643, 64] on tr "filter Year -- Any Year -- 2025 2024 2023 2022 2021 2020 2019 filter Project St…" at bounding box center [784, 63] width 1275 height 30
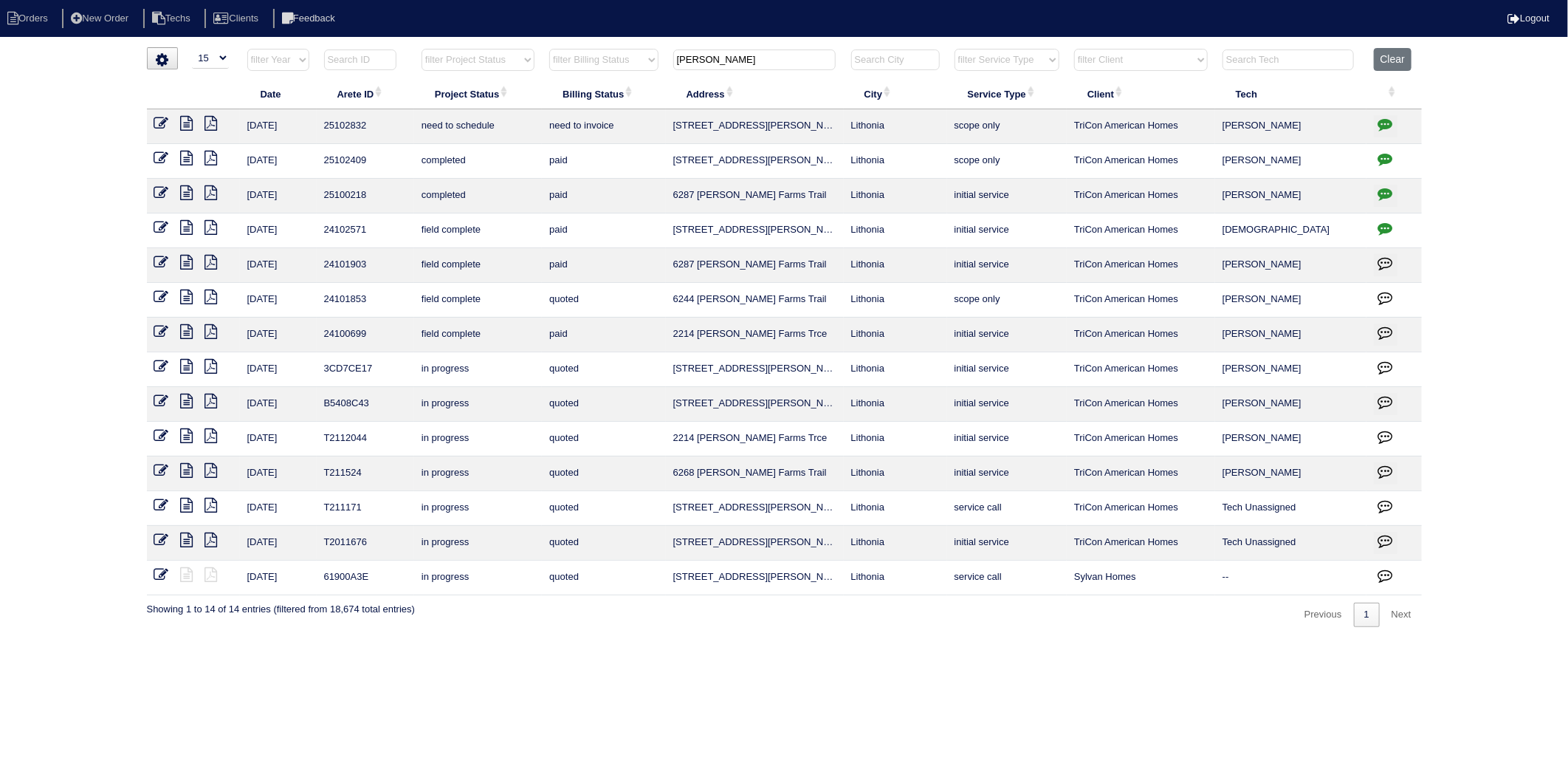
type input "MARBUT"
drag, startPoint x: 728, startPoint y: 63, endPoint x: 623, endPoint y: 87, distance: 107.7
click at [623, 86] on table "Date Arete ID Project Status Billing Status Address City Service Type Client Te…" at bounding box center [784, 321] width 1275 height 547
click at [1386, 122] on icon "button" at bounding box center [1386, 123] width 15 height 15
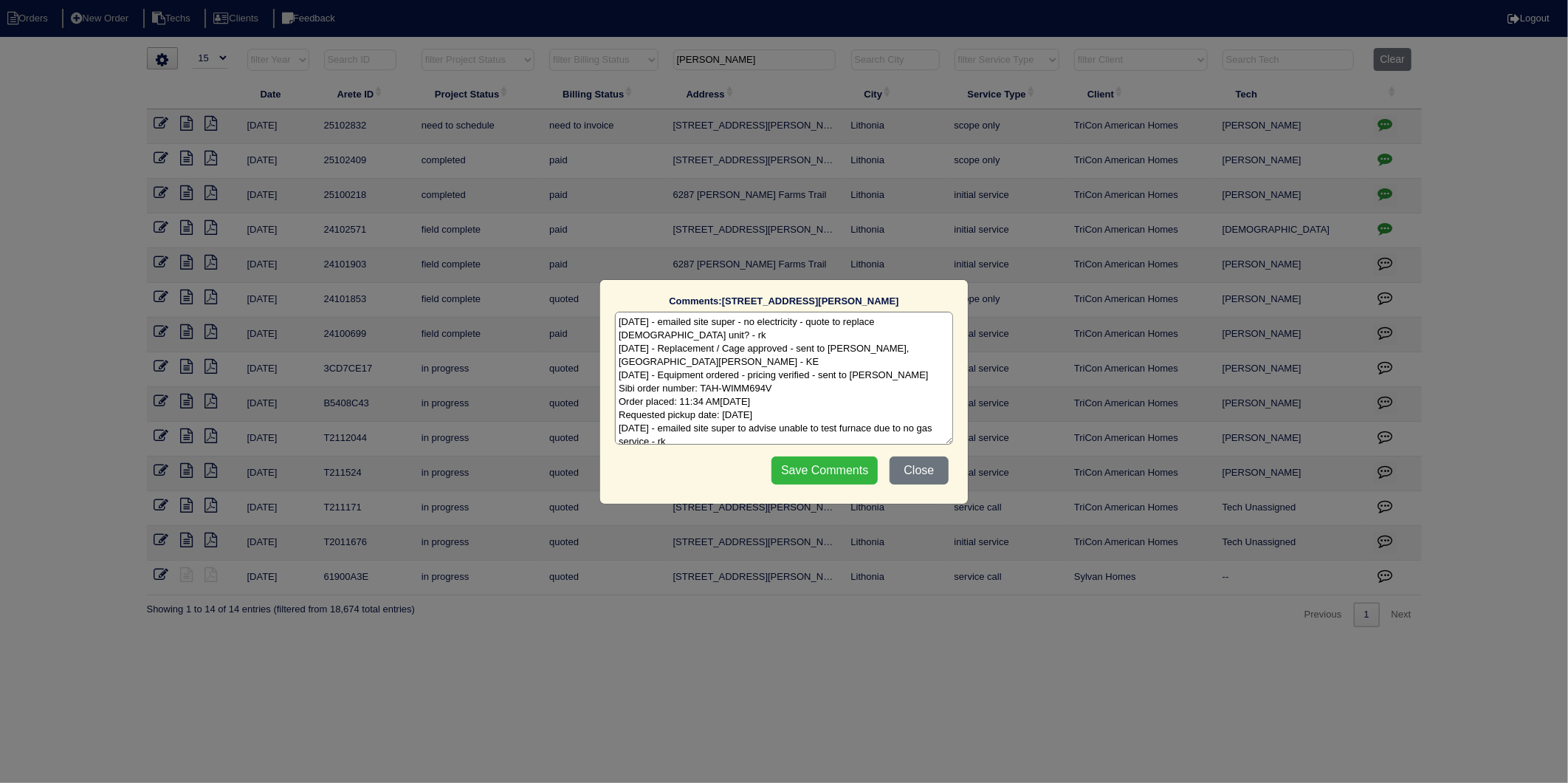
type textarea "8/6/25 - emailed site super - no electricity - quote to replace 10 y/o unit? - …"
click at [802, 471] on input "Save Comments" at bounding box center [825, 470] width 107 height 28
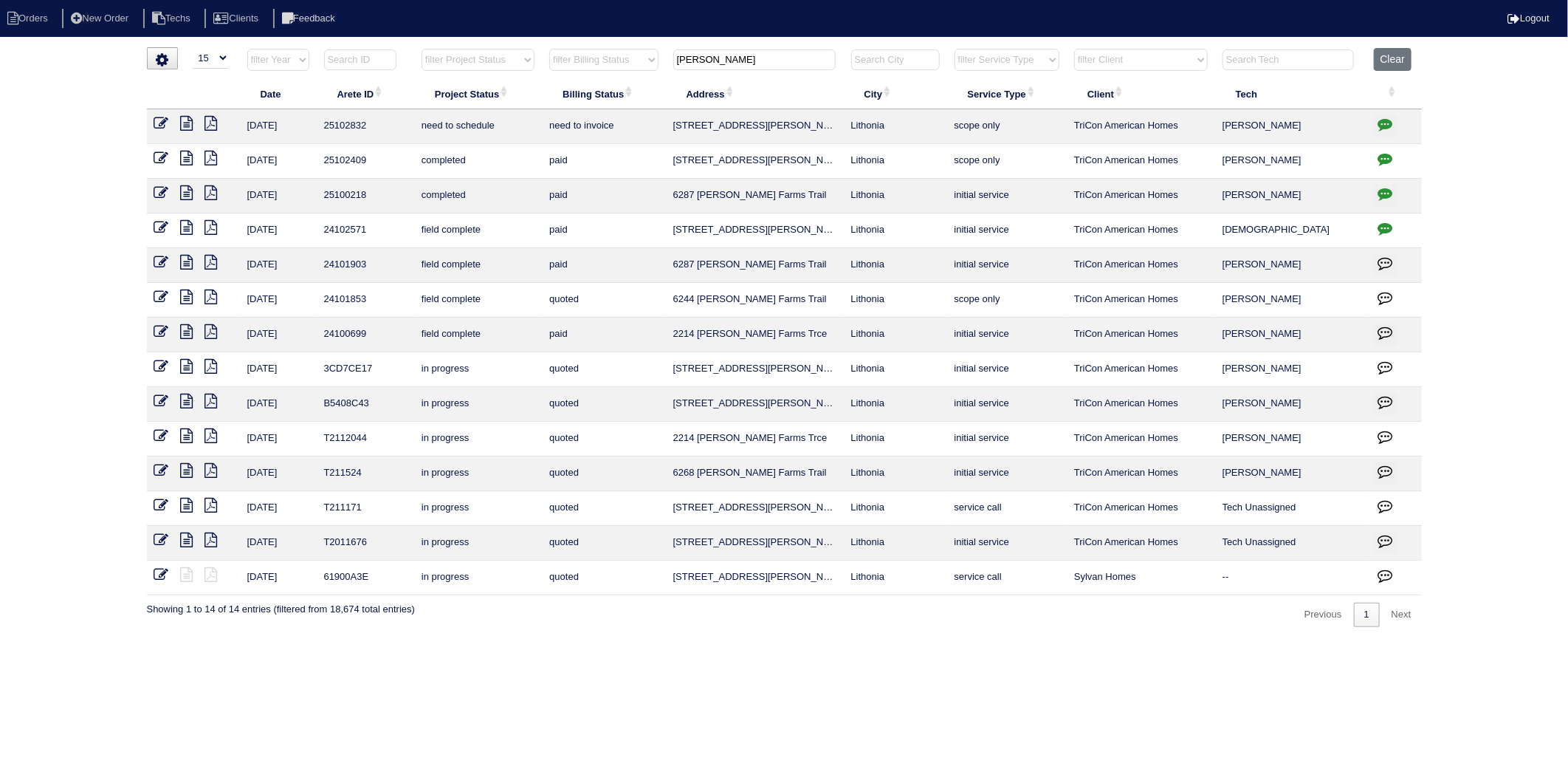
click at [156, 126] on icon at bounding box center [162, 123] width 15 height 15
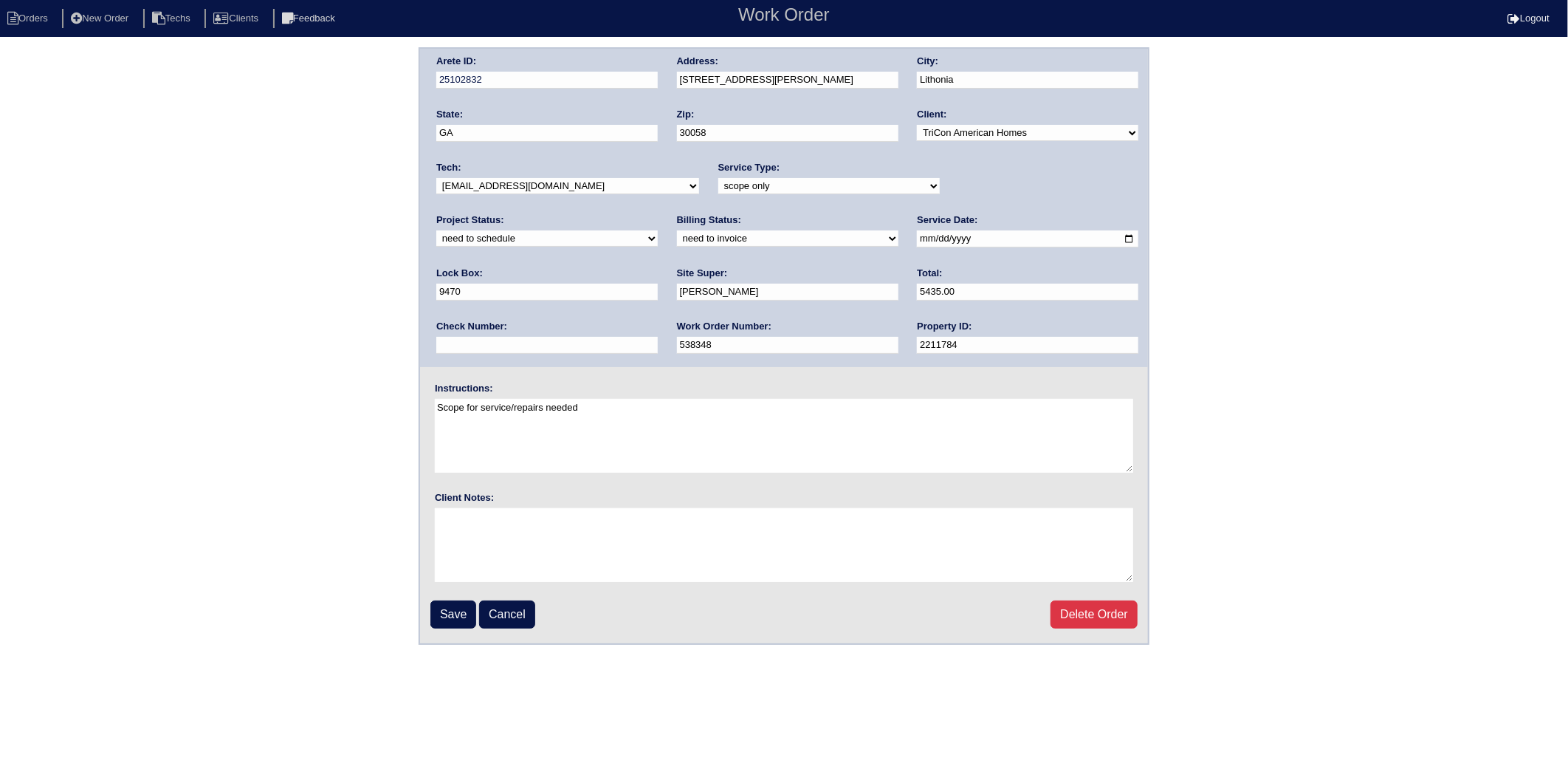
click at [658, 230] on select "new order assigned in progress field complete need to schedule admin review arc…" at bounding box center [547, 238] width 221 height 16
select select "completed"
click at [658, 230] on select "new order assigned in progress field complete need to schedule admin review arc…" at bounding box center [547, 238] width 221 height 16
click at [677, 242] on select "need to quote quoted need to invoice invoiced paid warranty purchase order need…" at bounding box center [788, 238] width 221 height 16
select select "invoiced"
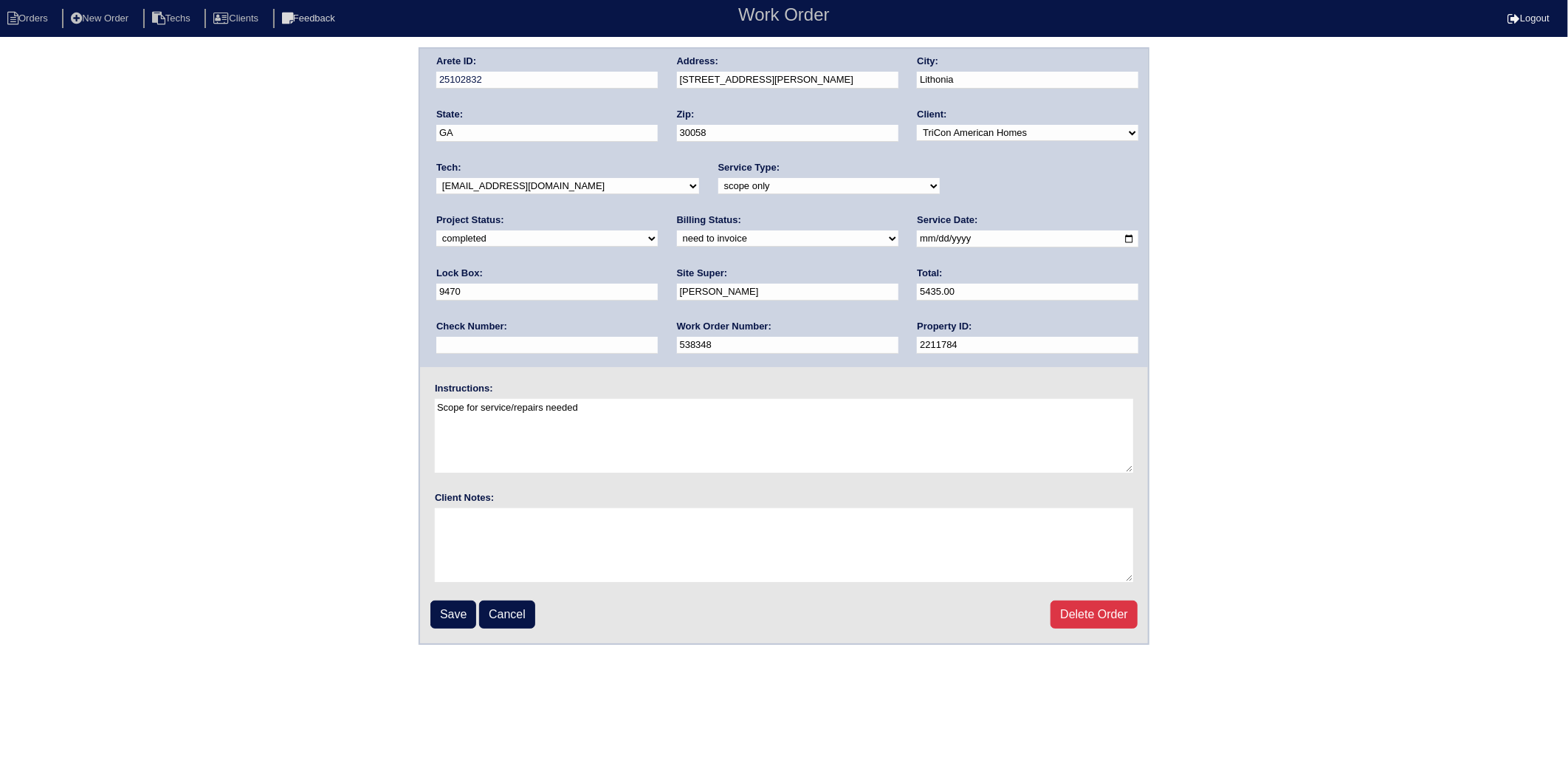
click at [677, 230] on select "need to quote quoted need to invoice invoiced paid warranty purchase order need…" at bounding box center [788, 238] width 221 height 16
click at [460, 609] on input "Save" at bounding box center [453, 614] width 45 height 28
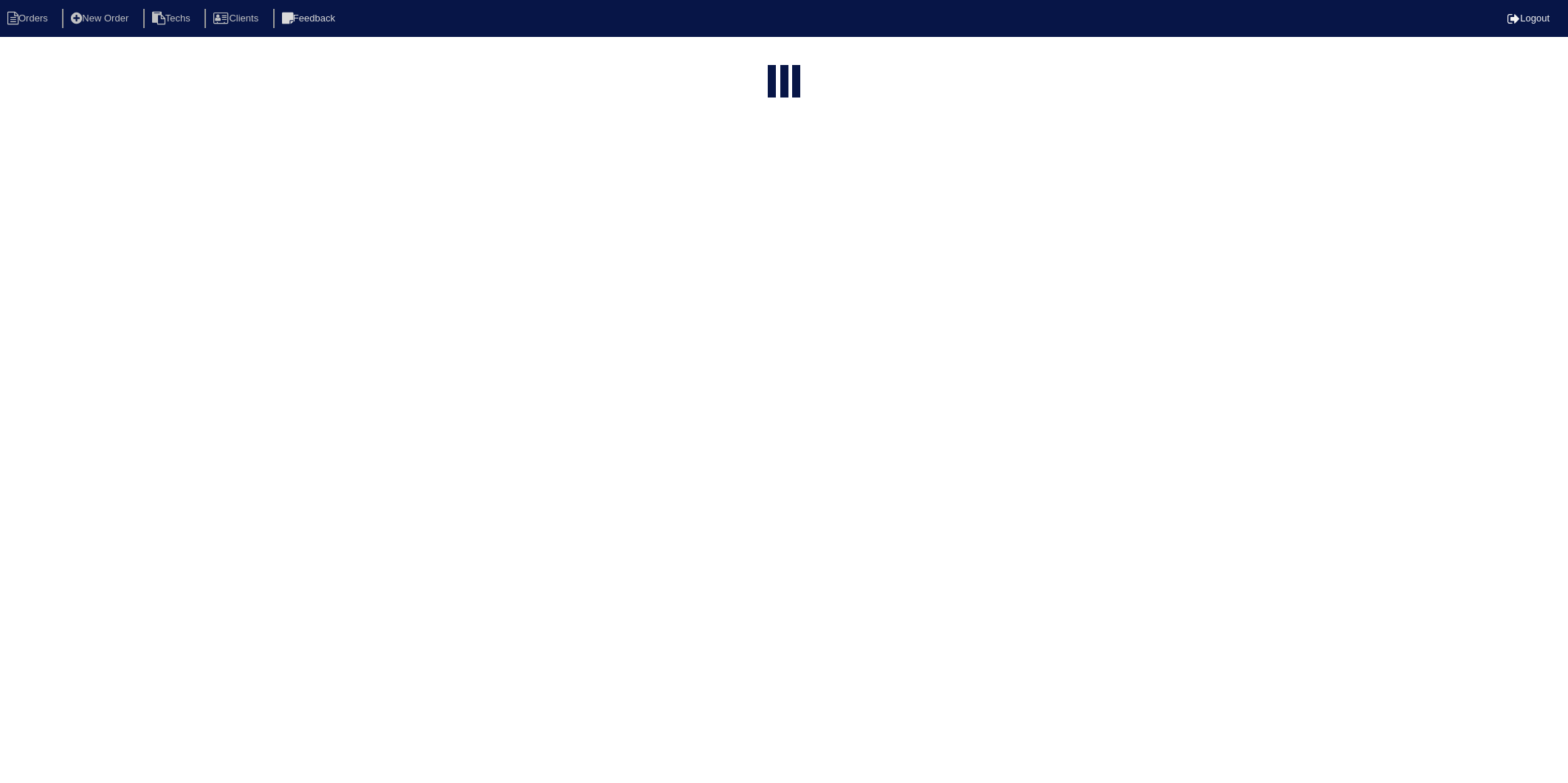
select select "15"
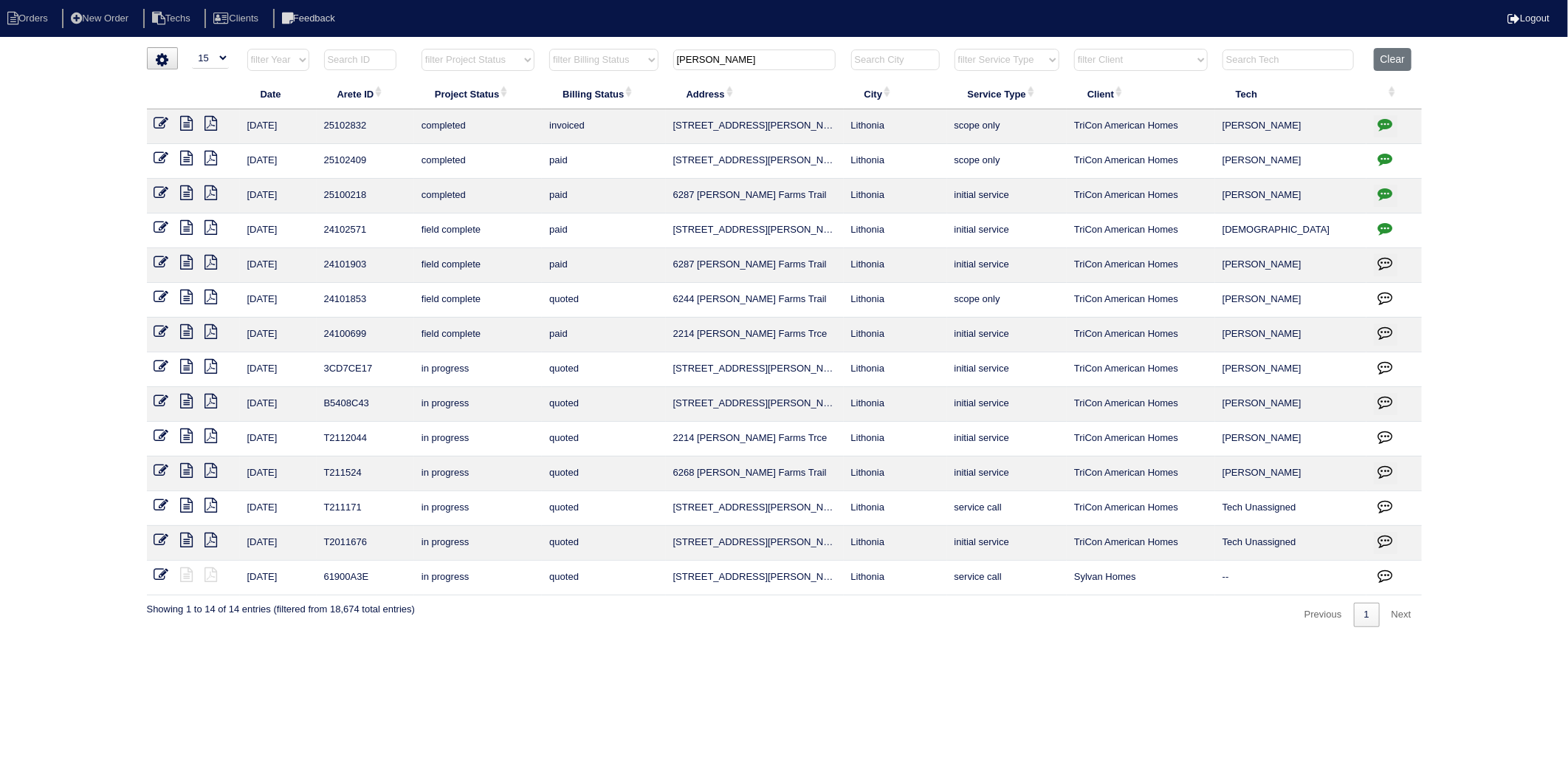
drag, startPoint x: 756, startPoint y: 56, endPoint x: 580, endPoint y: 65, distance: 176.2
click at [580, 65] on tr "filter Year -- Any Year -- 2025 2024 2023 2022 2021 2020 2019 filter Project St…" at bounding box center [784, 63] width 1275 height 30
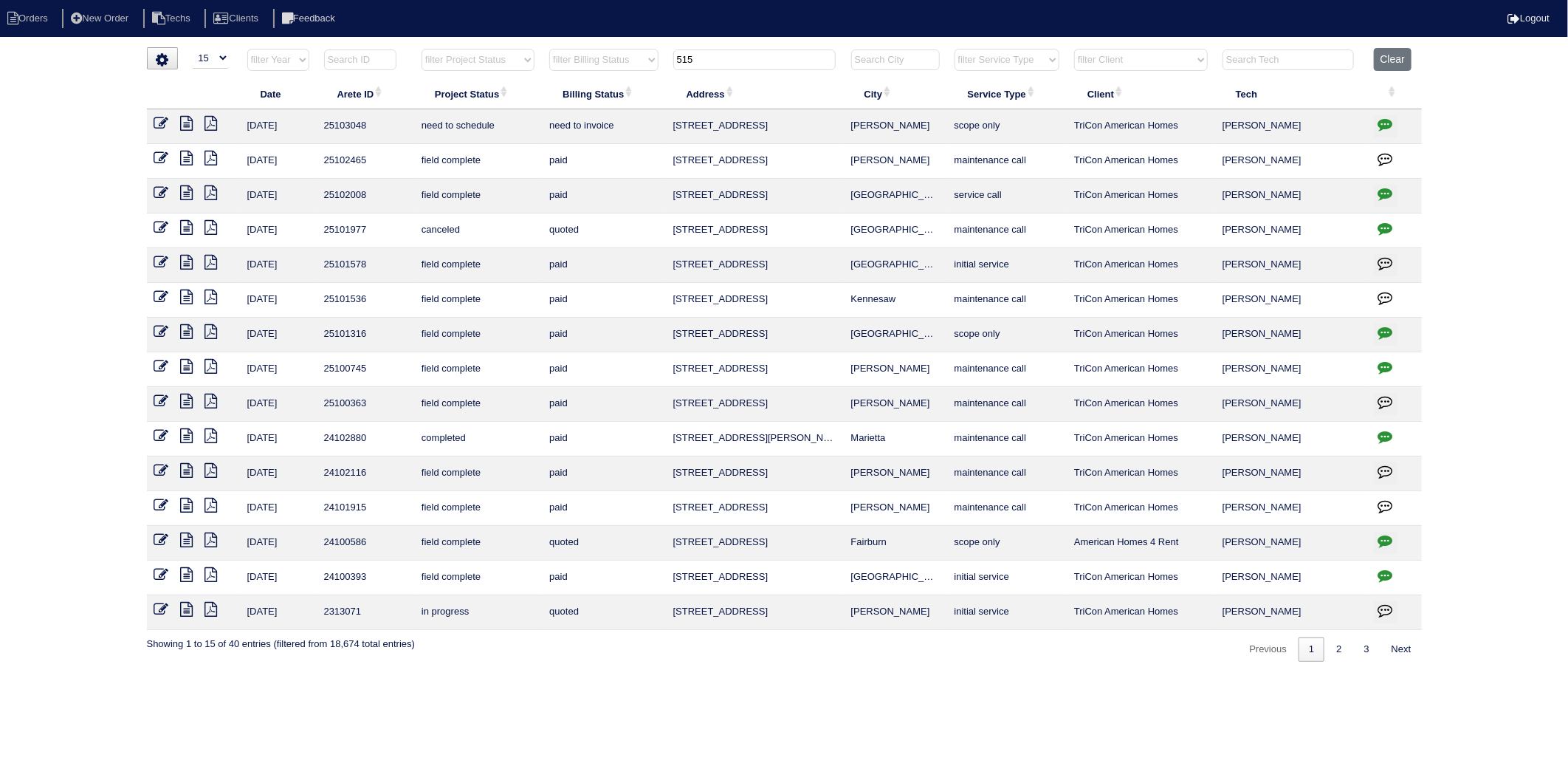
type input "515"
click at [1386, 123] on icon "button" at bounding box center [1386, 123] width 15 height 15
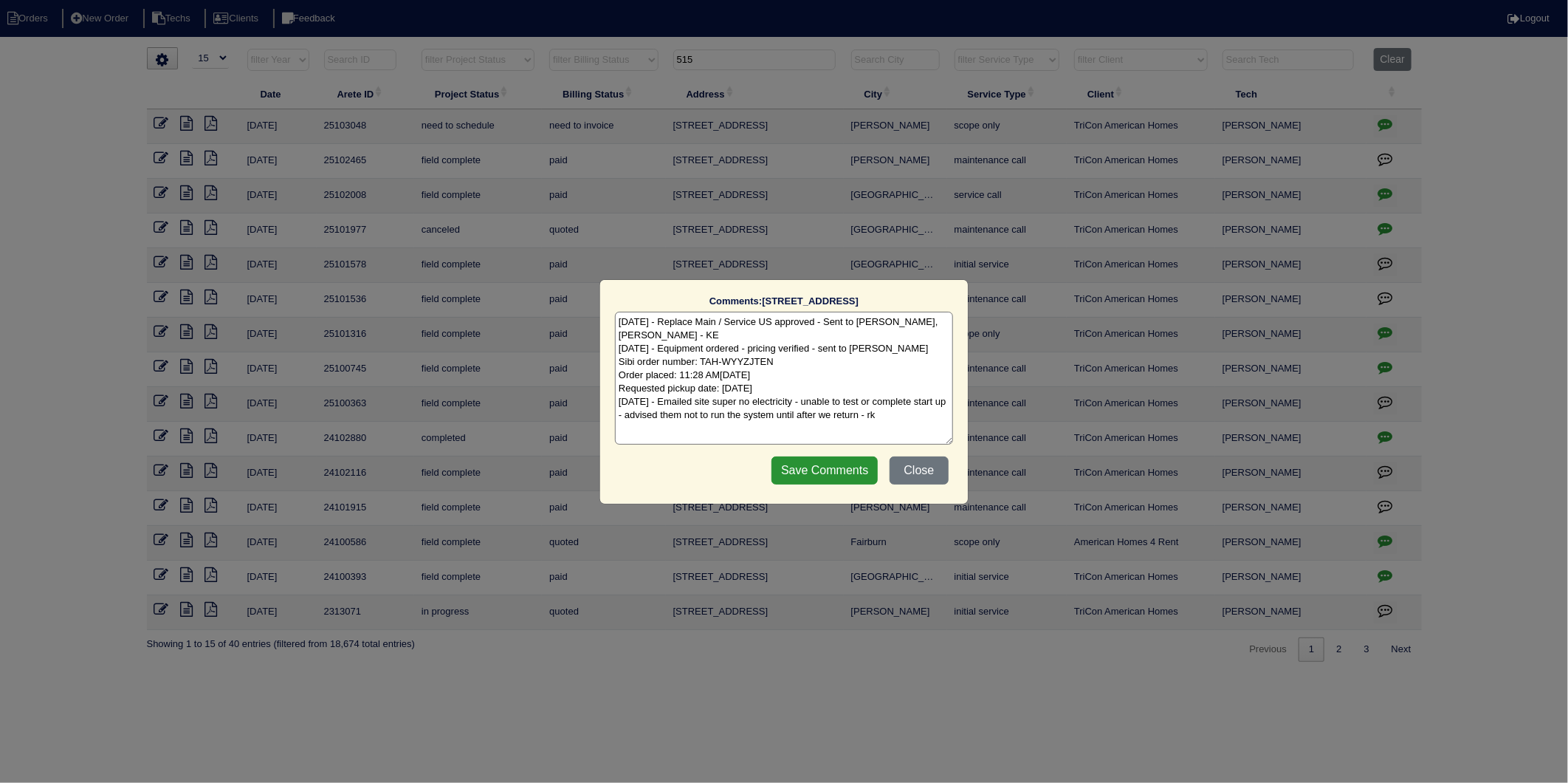
click at [886, 417] on textarea "[DATE] - Replace Main / Service US approved - Sent to [PERSON_NAME], [PERSON_NA…" at bounding box center [784, 378] width 338 height 133
type textarea "[DATE] - Replace Main / Service US approved - Sent to [PERSON_NAME], [PERSON_NA…"
click at [831, 468] on input "Save Comments" at bounding box center [825, 470] width 107 height 28
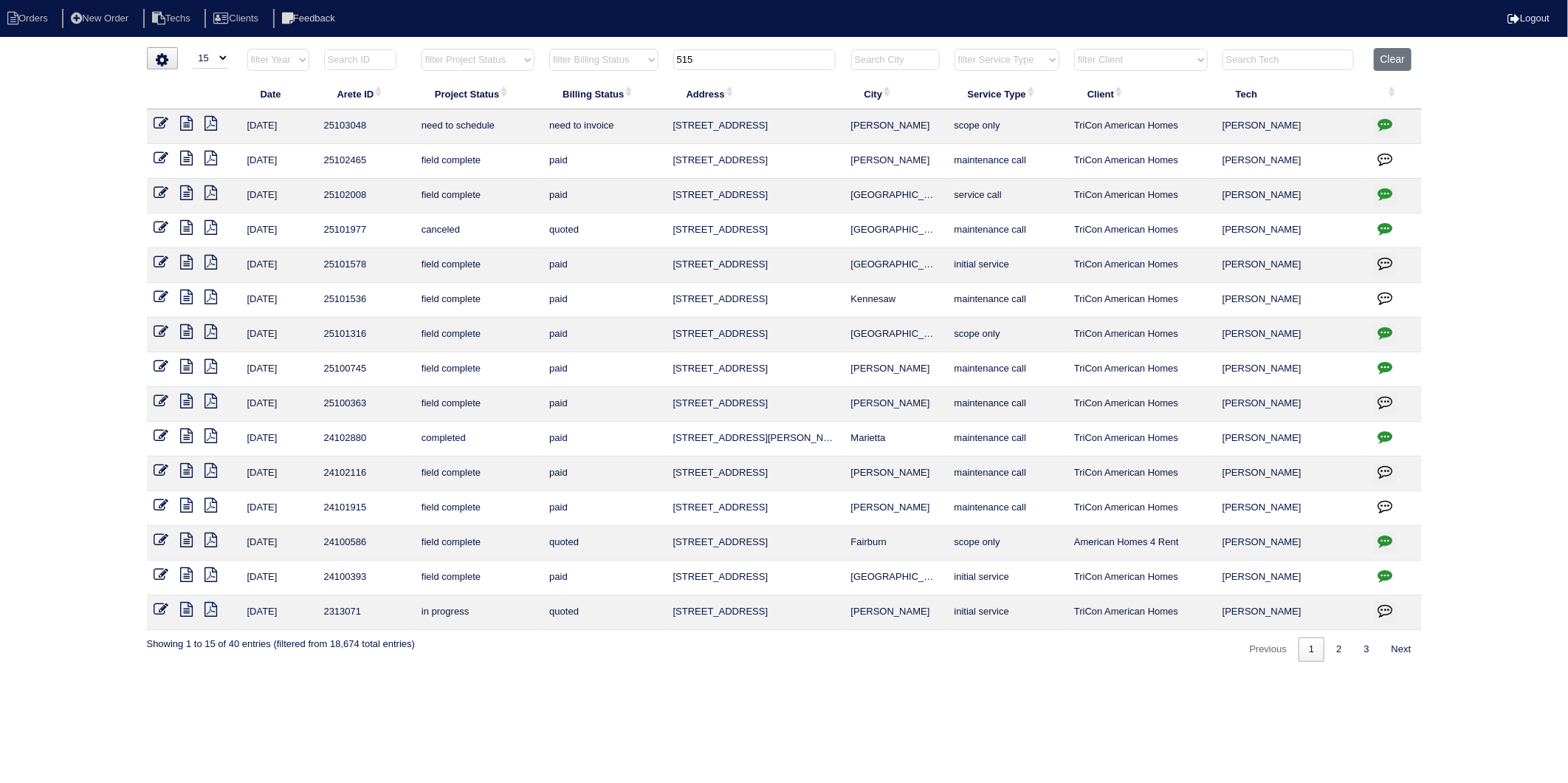
click at [162, 126] on icon at bounding box center [162, 123] width 15 height 15
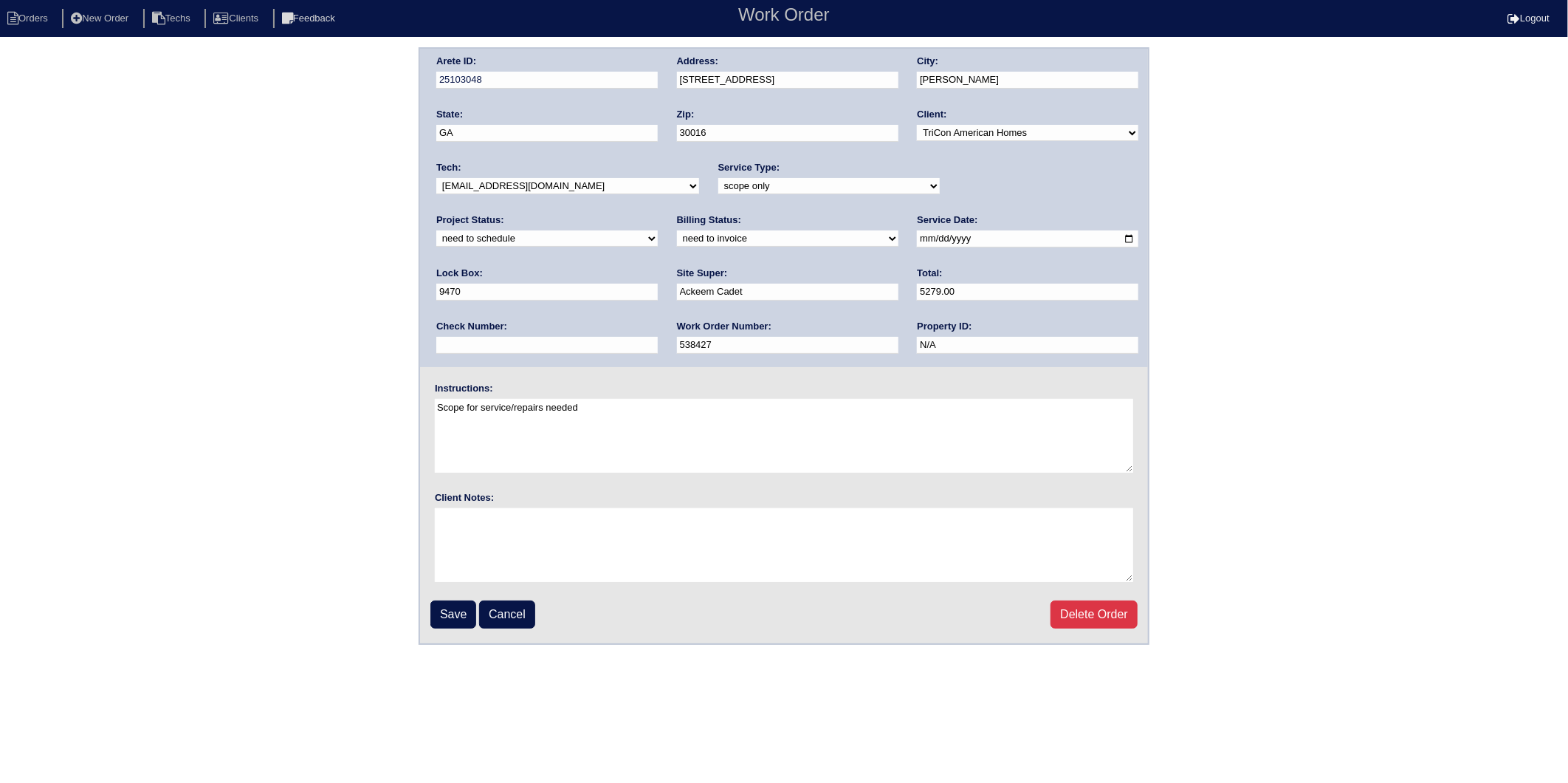
click at [658, 230] on select "new order assigned in progress field complete need to schedule admin review arc…" at bounding box center [547, 238] width 221 height 16
select select "completed"
click at [658, 230] on select "new order assigned in progress field complete need to schedule admin review arc…" at bounding box center [547, 238] width 221 height 16
click at [458, 602] on input "Save" at bounding box center [453, 614] width 45 height 28
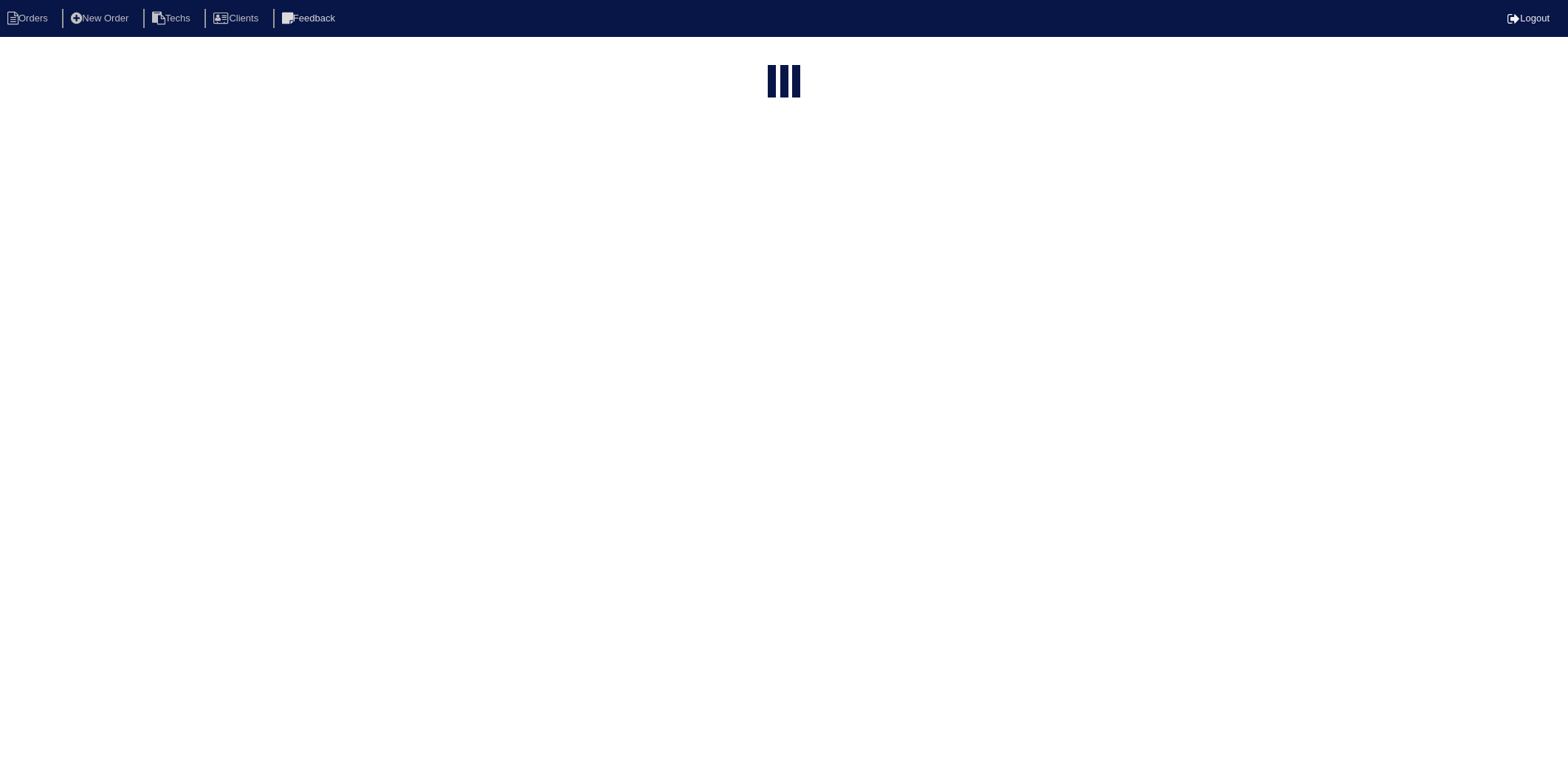
select select "15"
type input "515"
